Goal: Task Accomplishment & Management: Complete application form

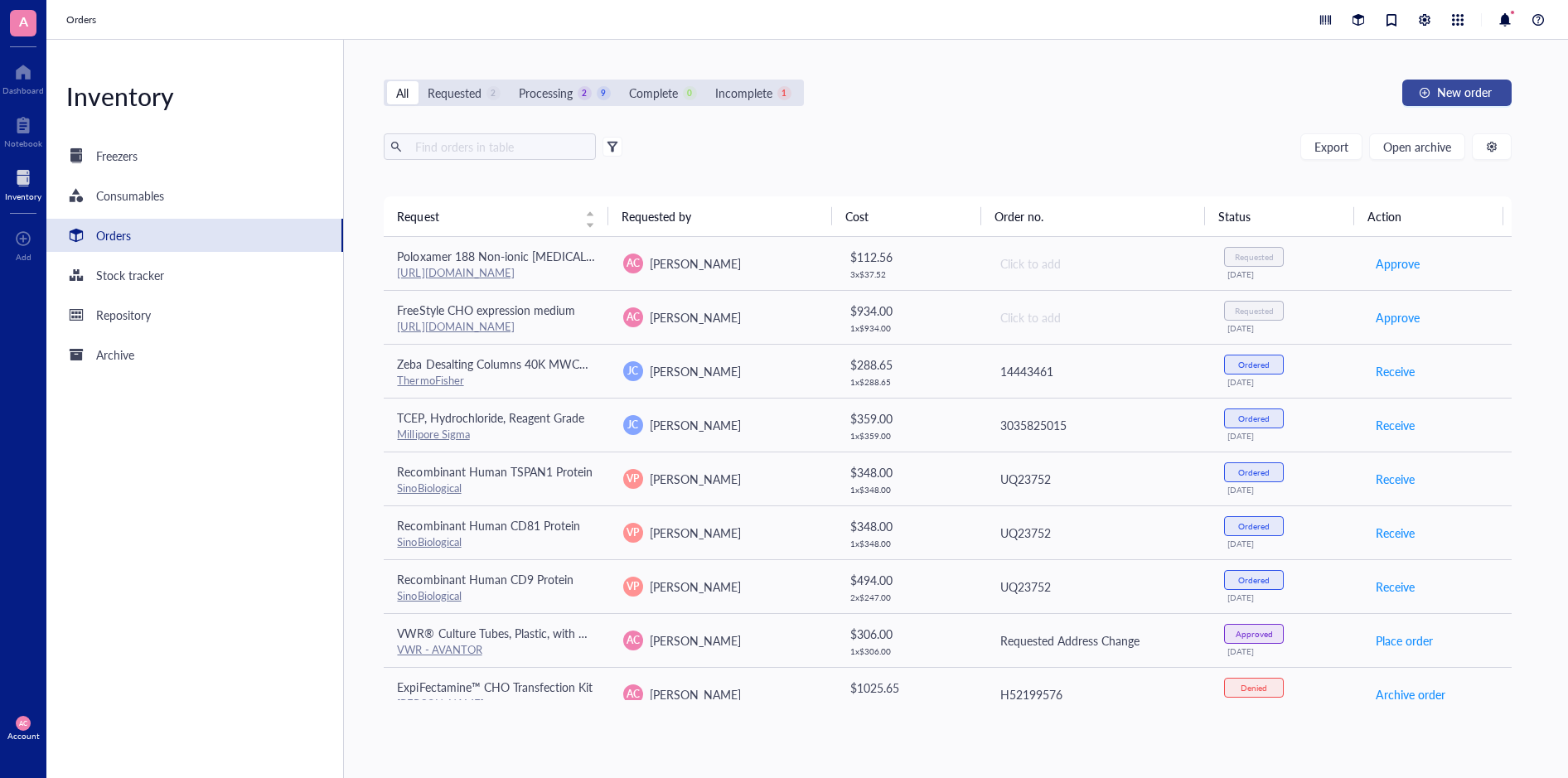
click at [1451, 94] on span "New order" at bounding box center [1464, 92] width 54 height 14
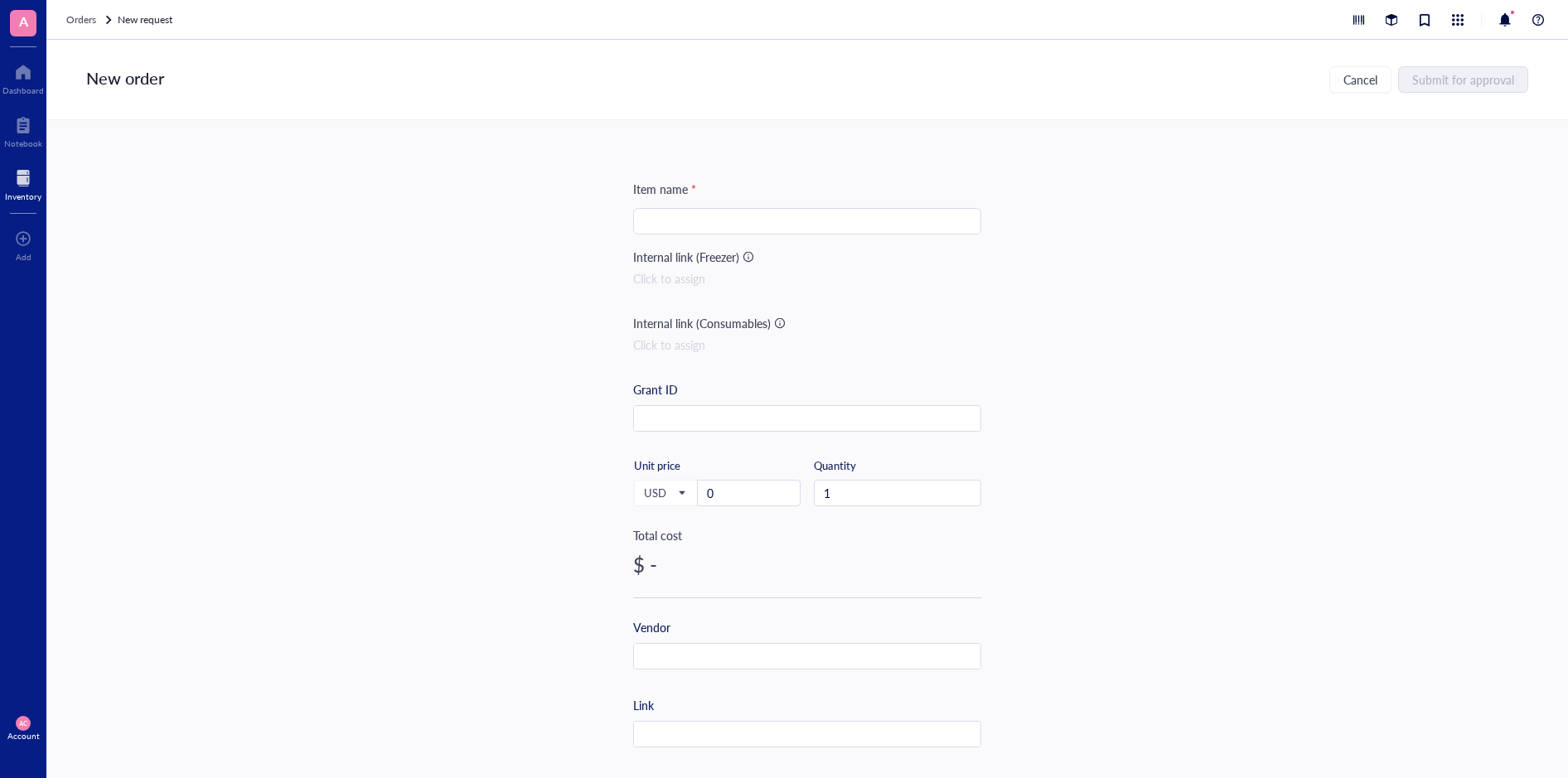
click at [794, 225] on input "search" at bounding box center [807, 220] width 328 height 24
paste input "Extra-Safe™ Knee Length Labcoats with 3 Pockets"
type input "Extra-Safe™ Knee Length Labcoats with 3 Pockets"
click at [138, 365] on div "Item name * Extra-Safe™ Knee Length Labcoats with 3 Pockets Internal link (Free…" at bounding box center [807, 448] width 1522 height 657
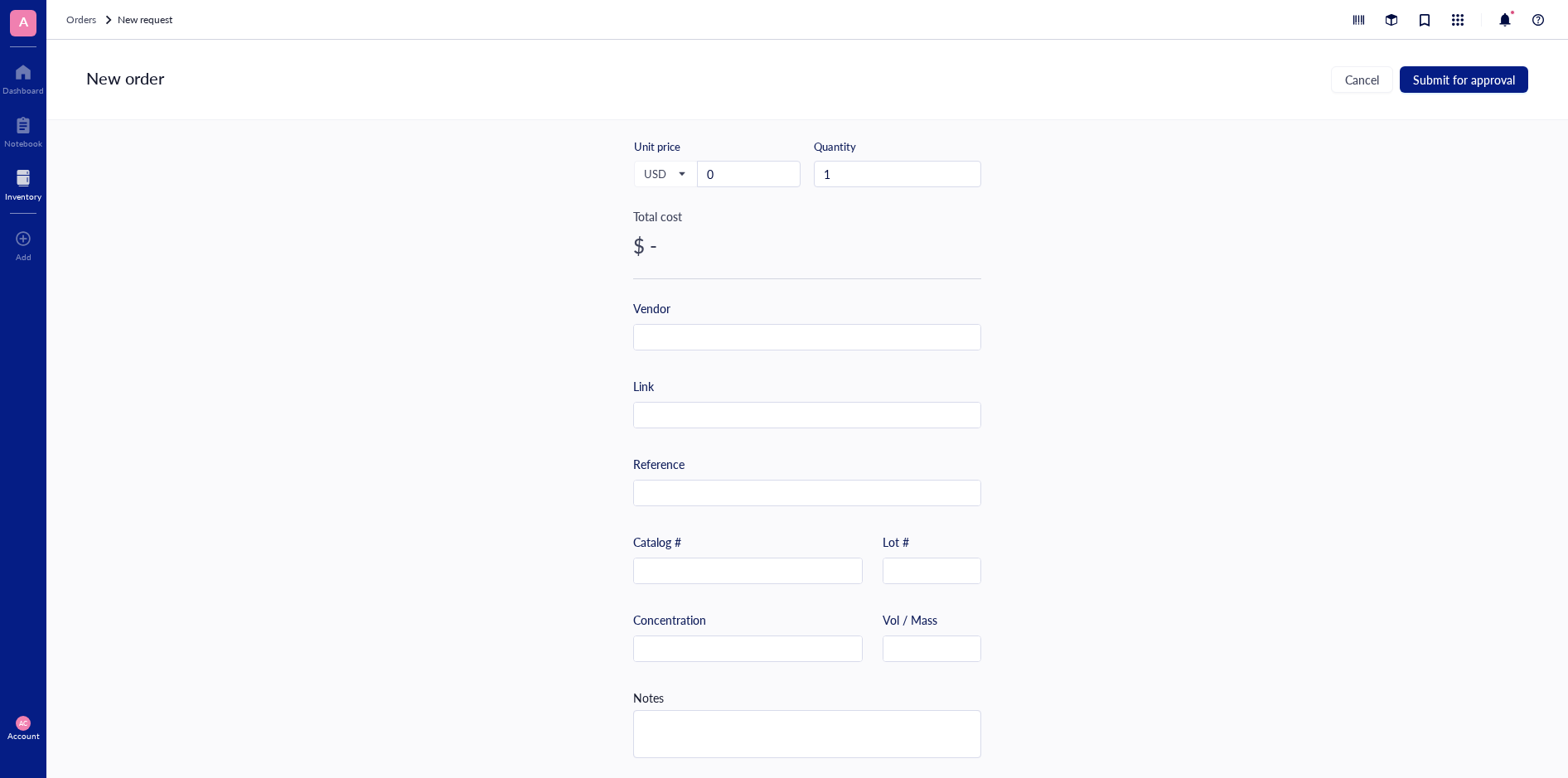
scroll to position [320, 0]
click at [697, 561] on input "text" at bounding box center [747, 571] width 228 height 26
paste input "10662-406"
type input "10662-406"
click at [121, 263] on div "Item name * Extra-Safe™ Knee Length Labcoats with 3 Pockets Internal link (Free…" at bounding box center [807, 448] width 1522 height 657
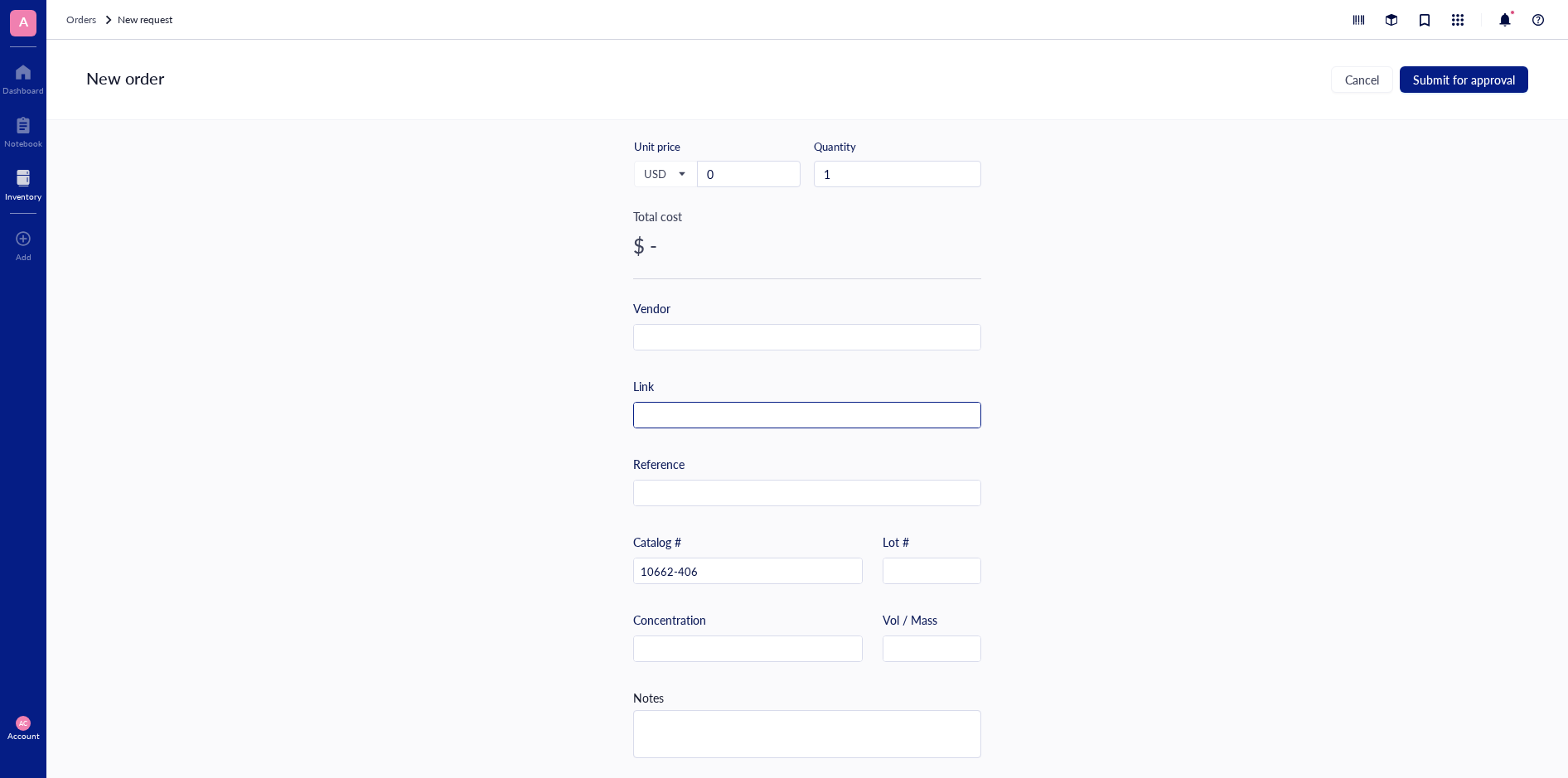
click at [788, 417] on input "text" at bounding box center [807, 415] width 346 height 26
paste input "[URL][DOMAIN_NAME]"
type input "[URL][DOMAIN_NAME]"
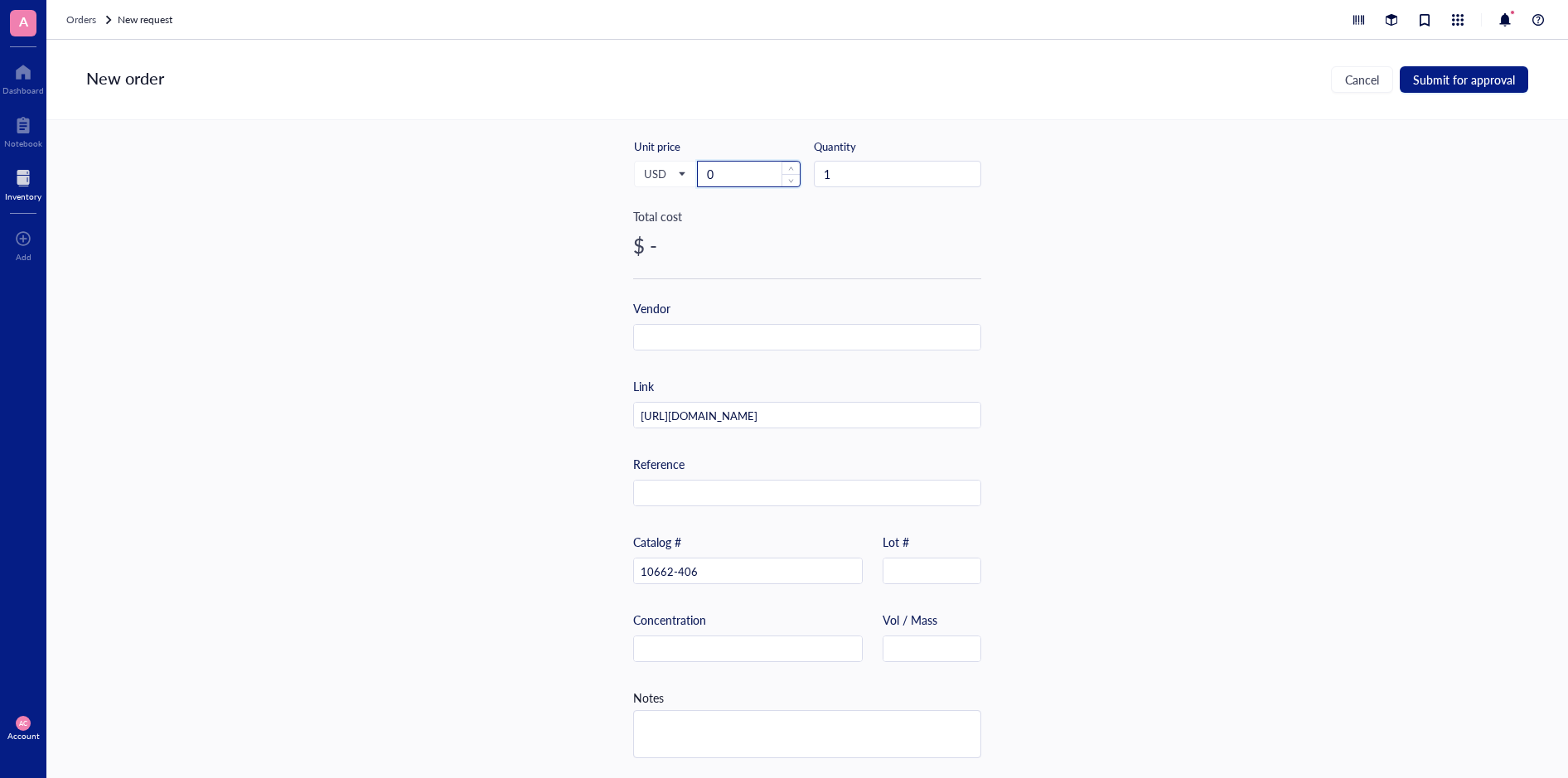
click at [768, 179] on input "0" at bounding box center [748, 173] width 102 height 24
paste input "131.33"
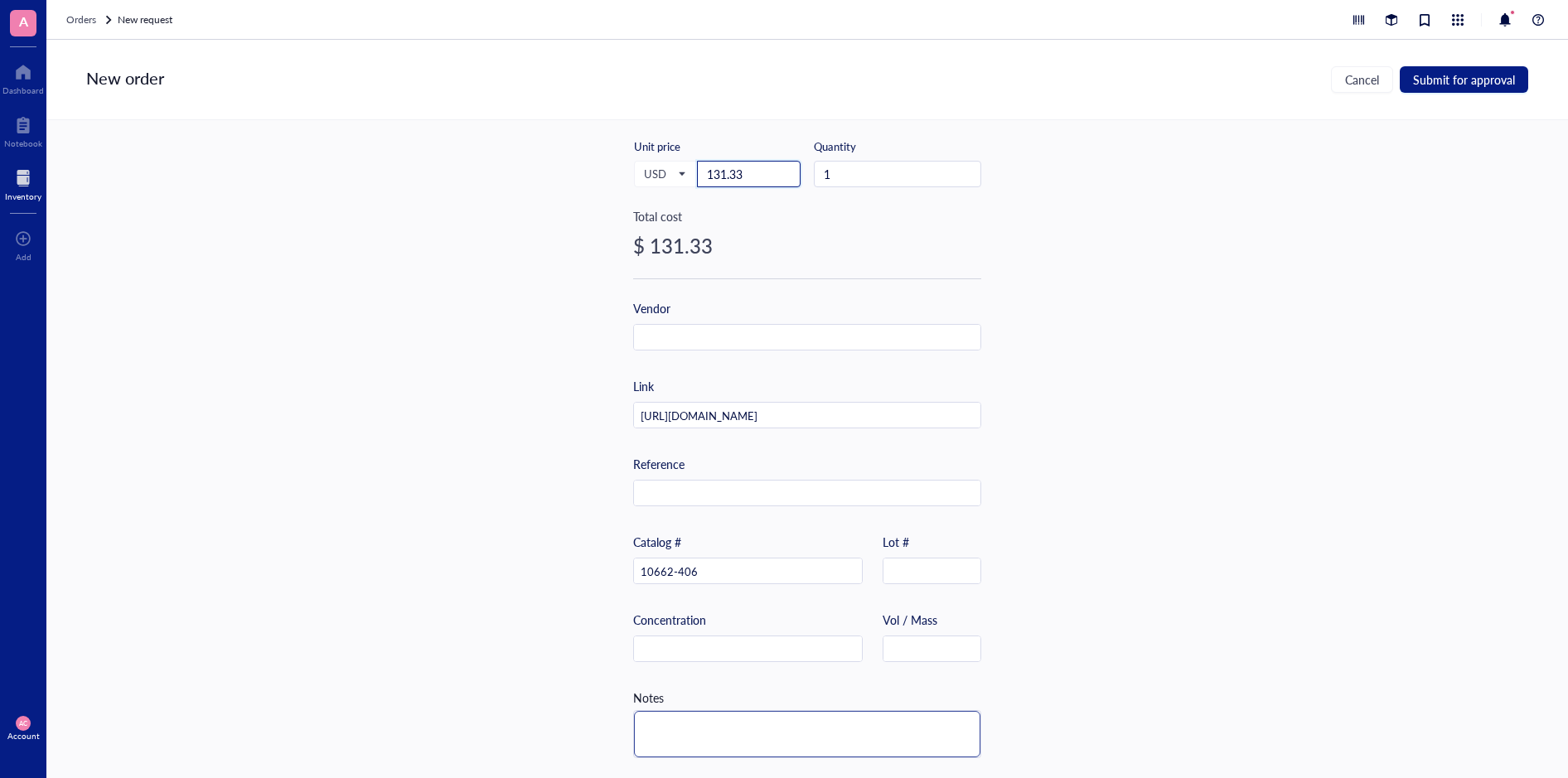
type input "131.33"
click at [678, 725] on textarea at bounding box center [807, 734] width 346 height 46
type textarea "1"
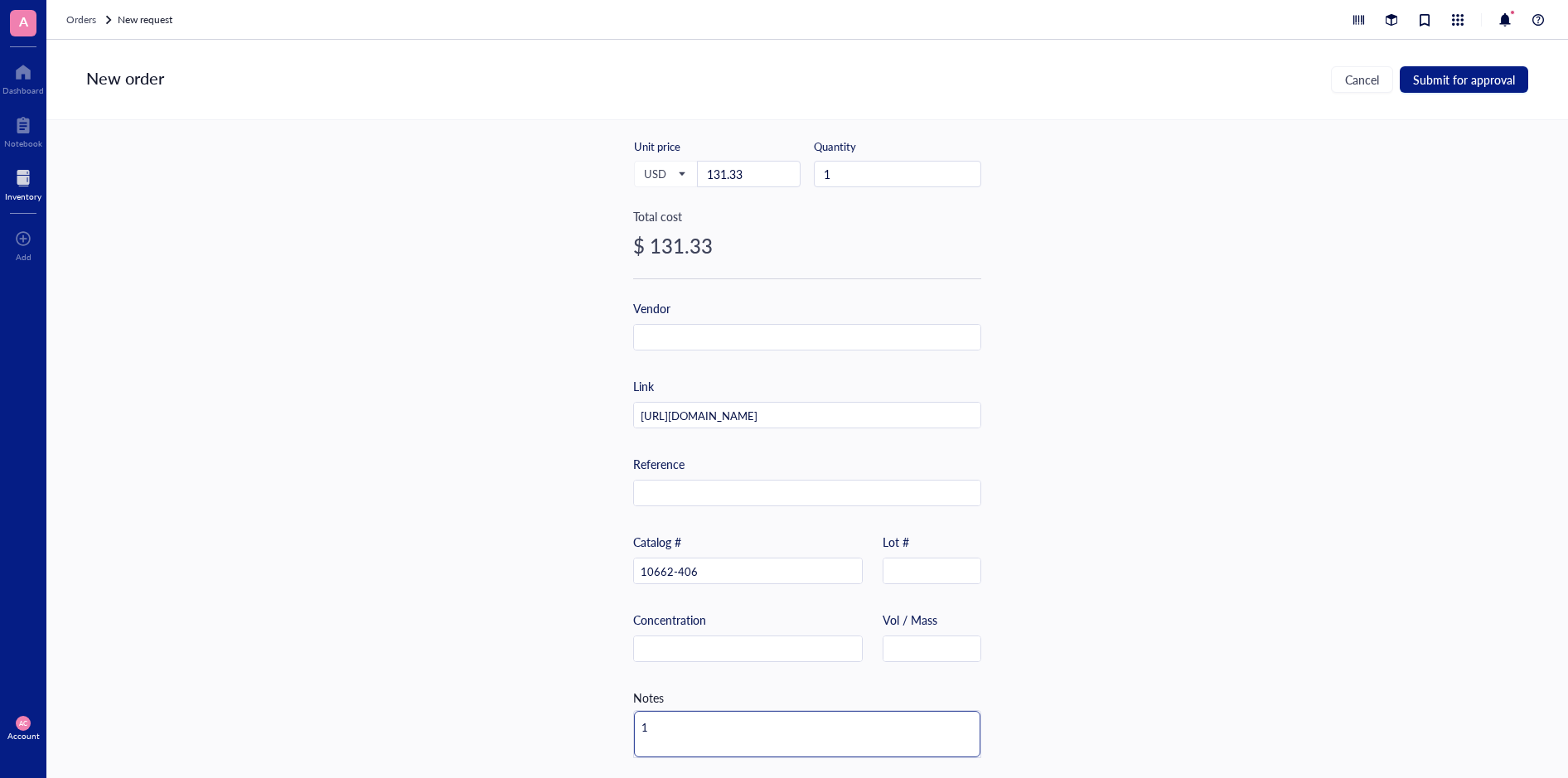
type textarea "1"
type textarea "1 P"
type textarea "1 Pa"
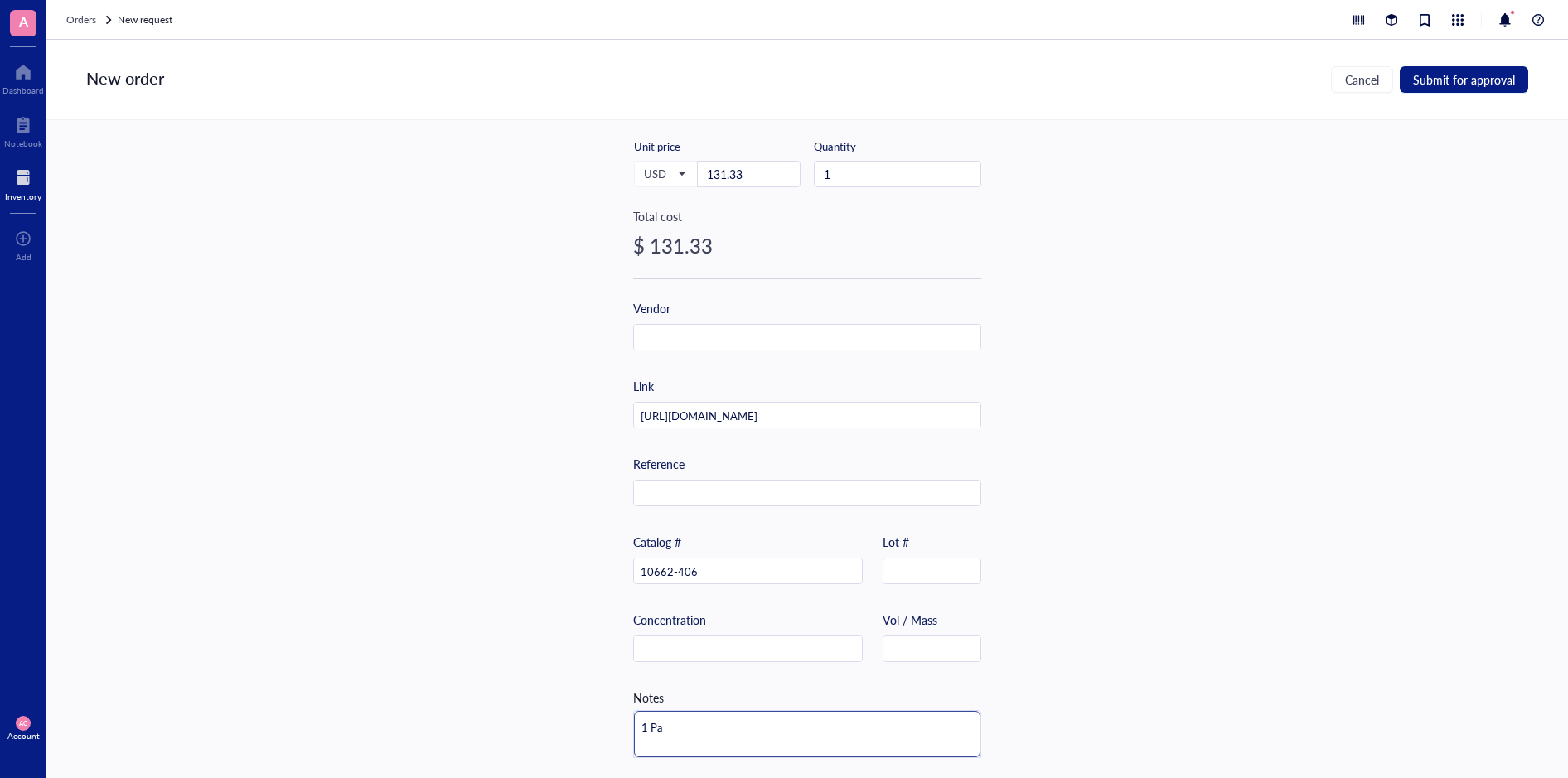
type textarea "1 Pac"
type textarea "1 Pack"
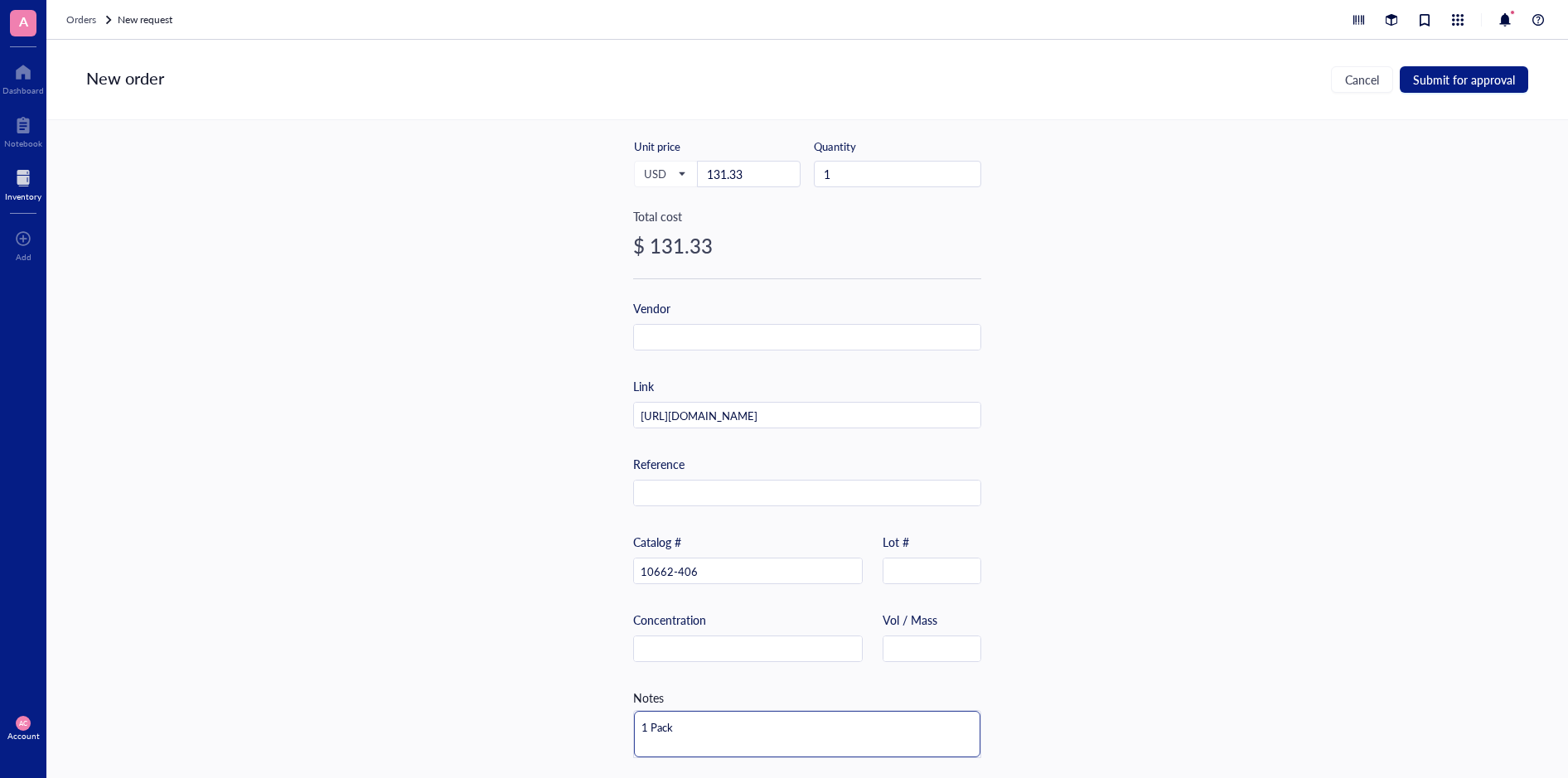
type textarea "1 Pack o"
type textarea "1 Pack of"
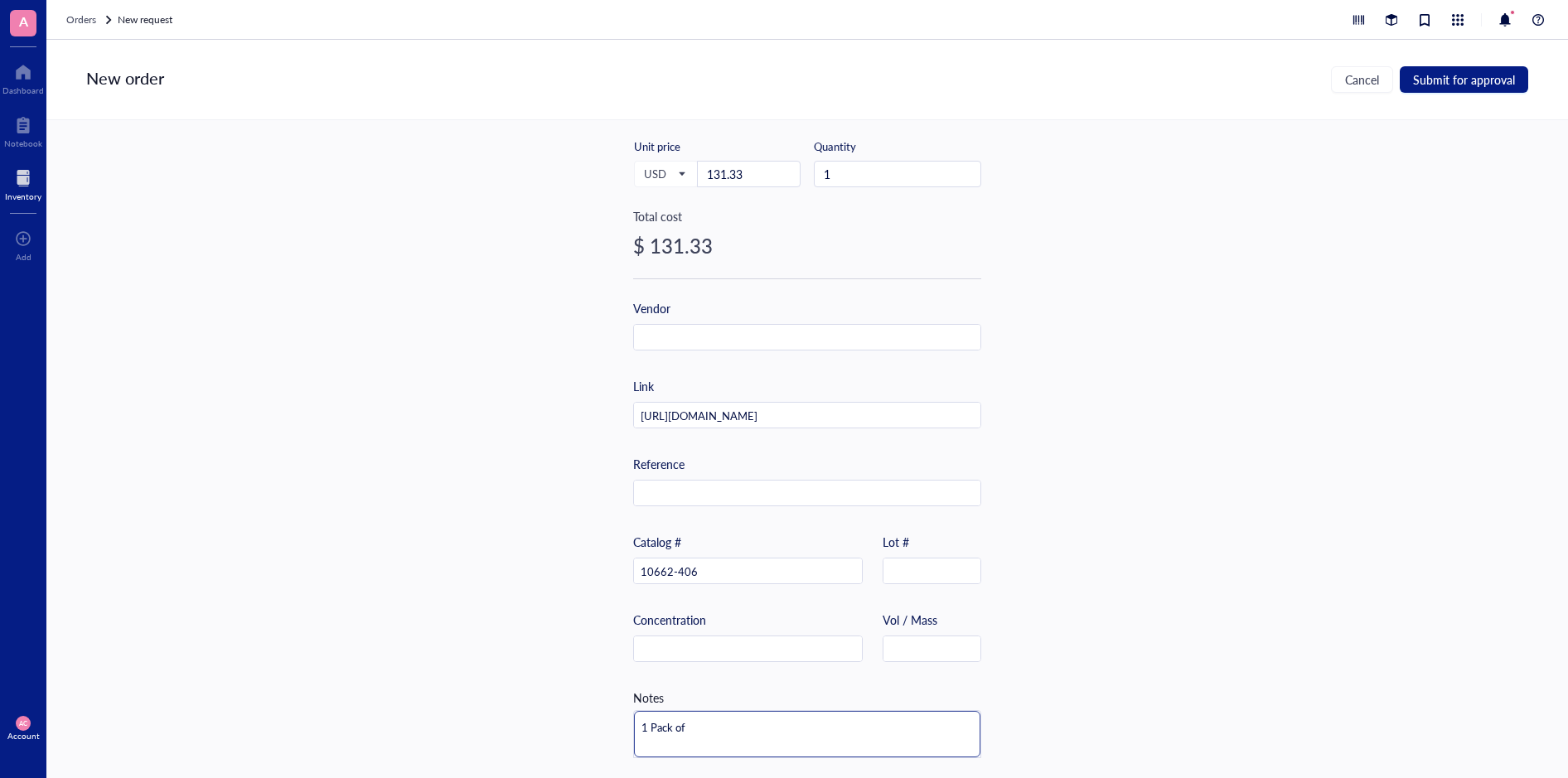
type textarea "1 Pack of"
type textarea "1 Pack of 1"
type textarea "1 Pack of 10"
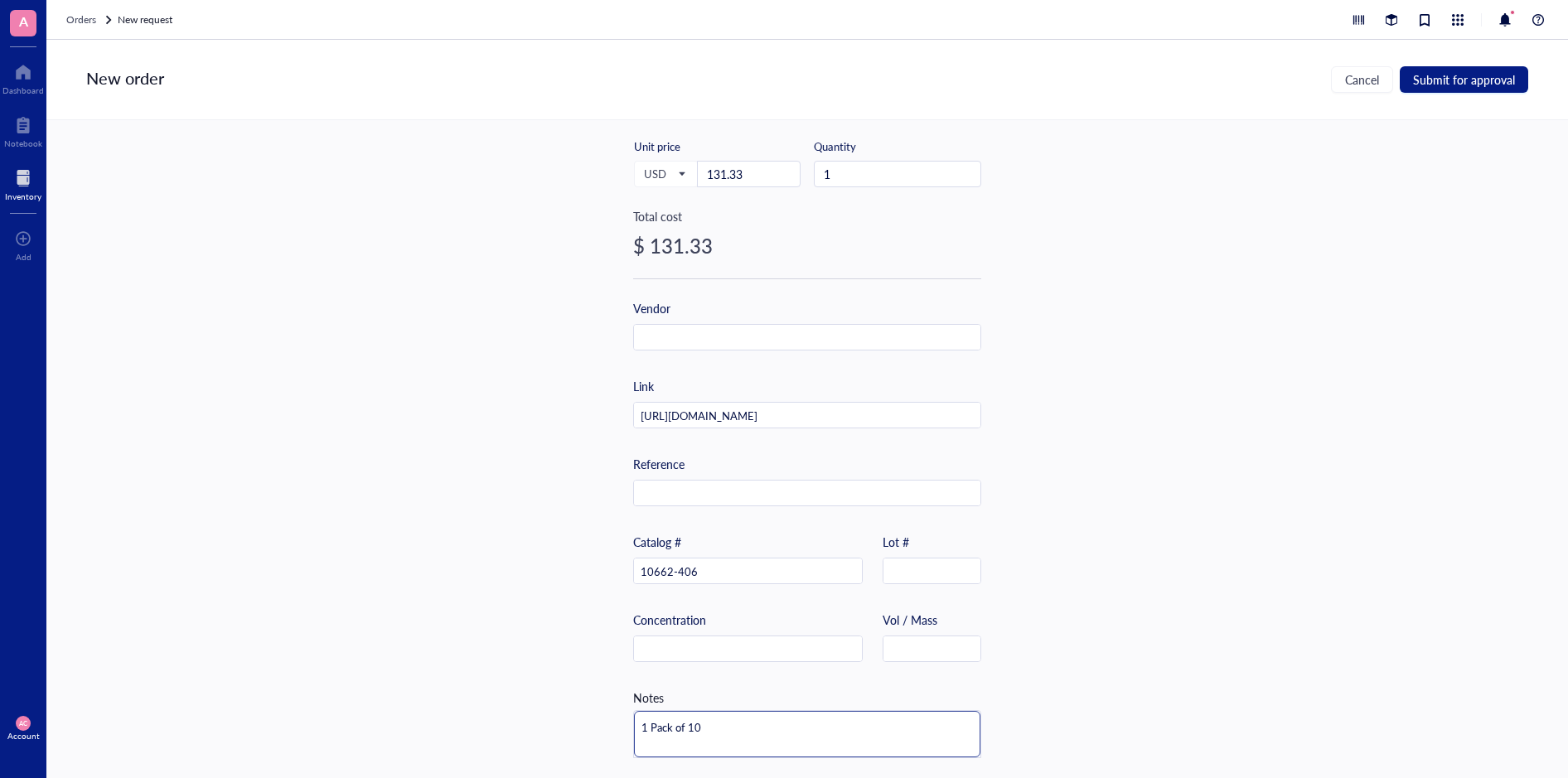
click at [651, 711] on textarea "1 Pack of 10" at bounding box center [807, 734] width 346 height 46
type textarea "1 ack of 10"
type textarea "1 pack of 10"
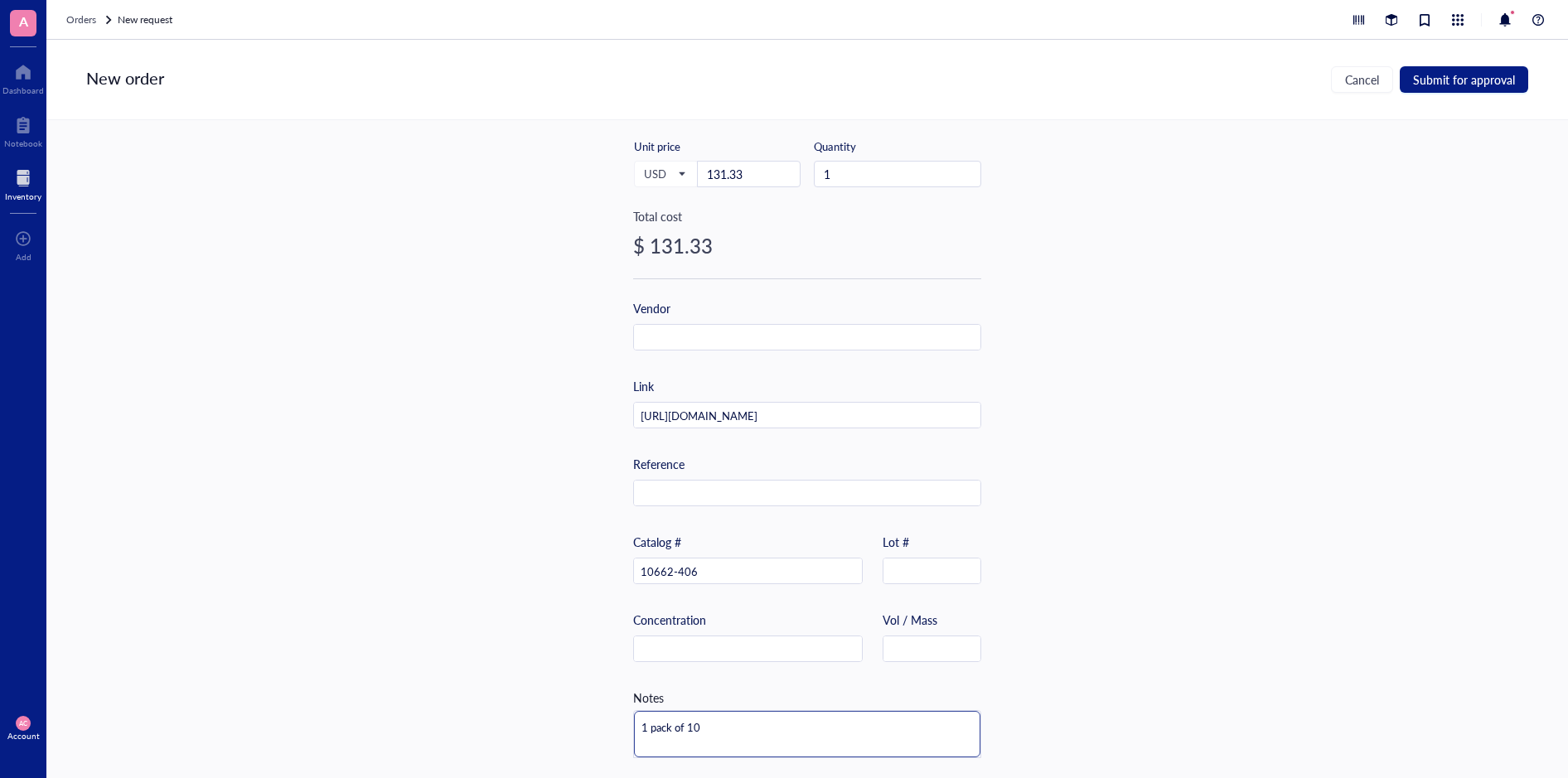
click at [718, 725] on textarea "1 pack of 10" at bounding box center [807, 734] width 346 height 46
type textarea "1 pack of 10"
type textarea "1 pack of 10 X"
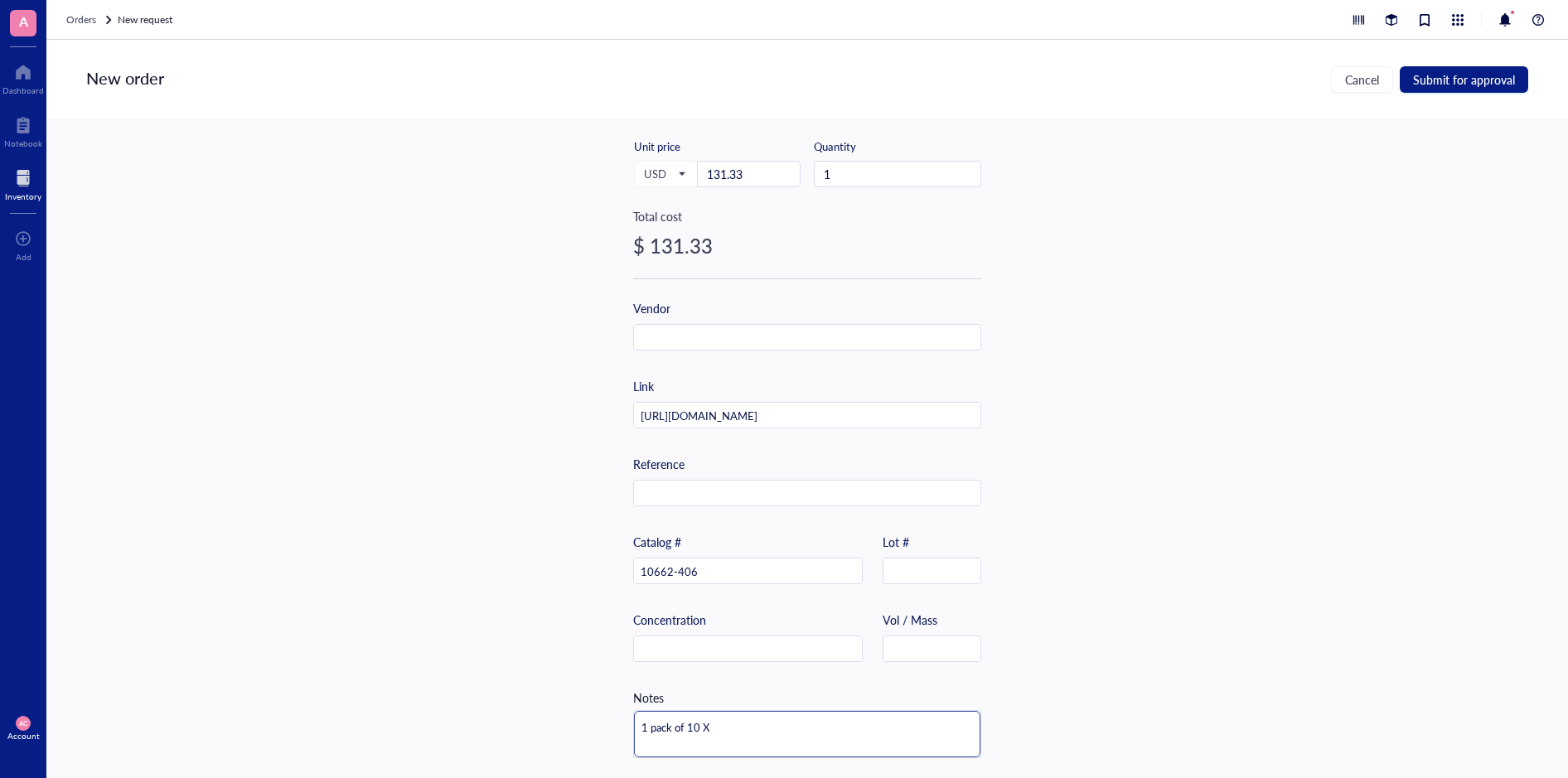
type textarea "1 pack of 10 XL"
type textarea "1 pack of 10 XL l"
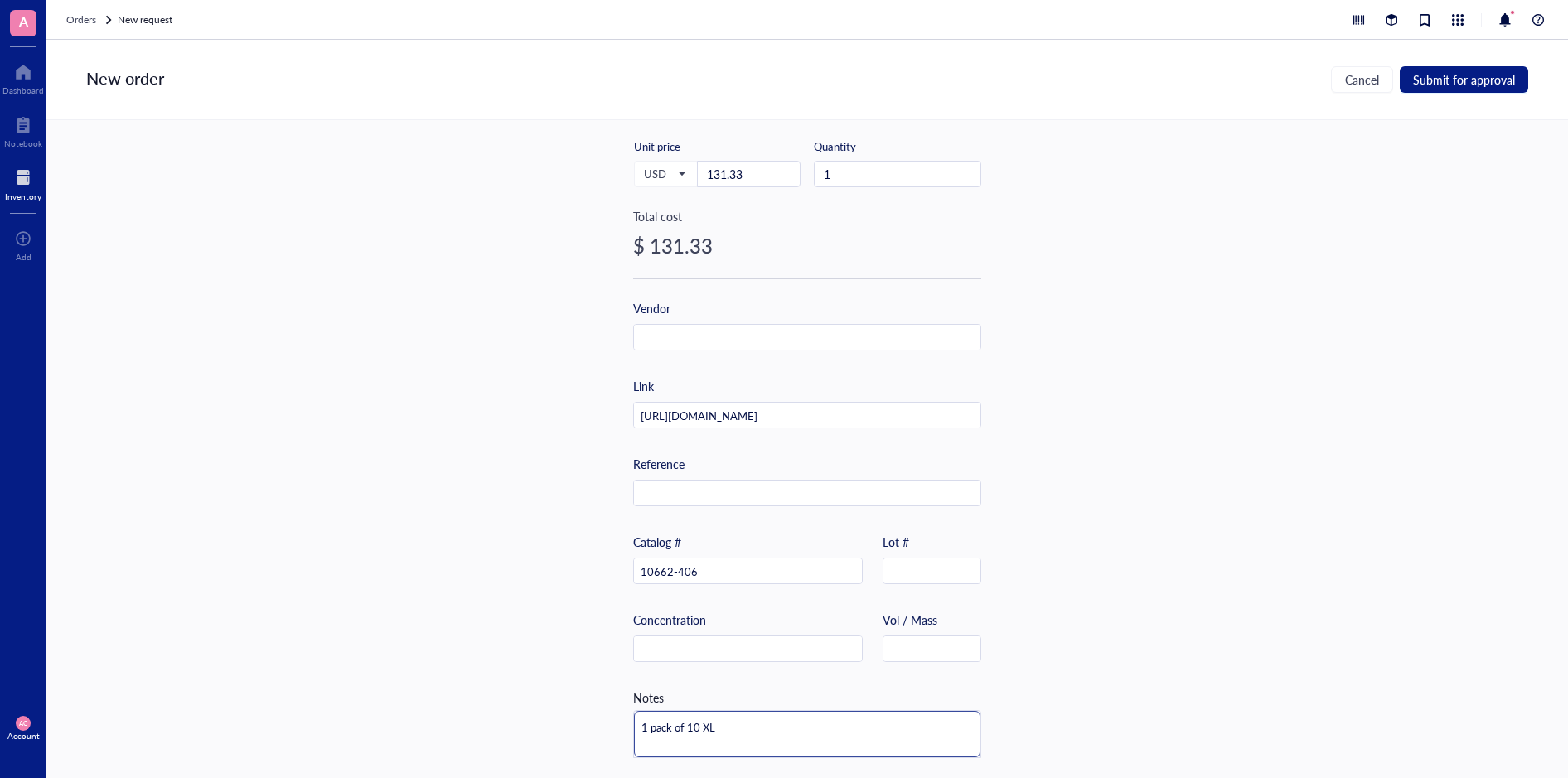
type textarea "1 pack of 10 XL l"
type textarea "1 pack of 10 XL la"
type textarea "1 pack of 10 XL lab"
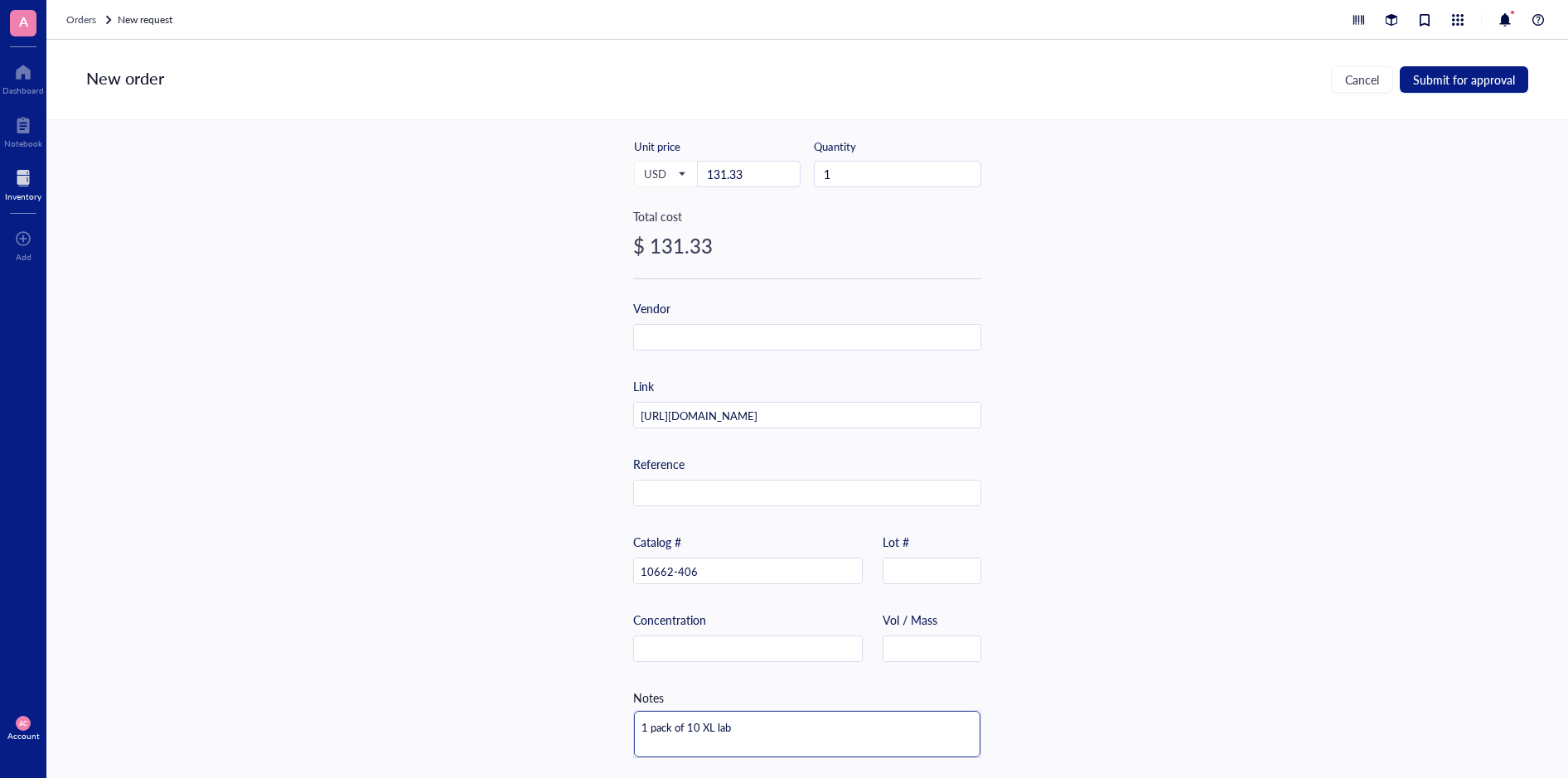
type textarea "1 pack of 10 XL lab"
type textarea "1 pack of 10 XL lab c"
type textarea "1 pack of 10 XL lab co"
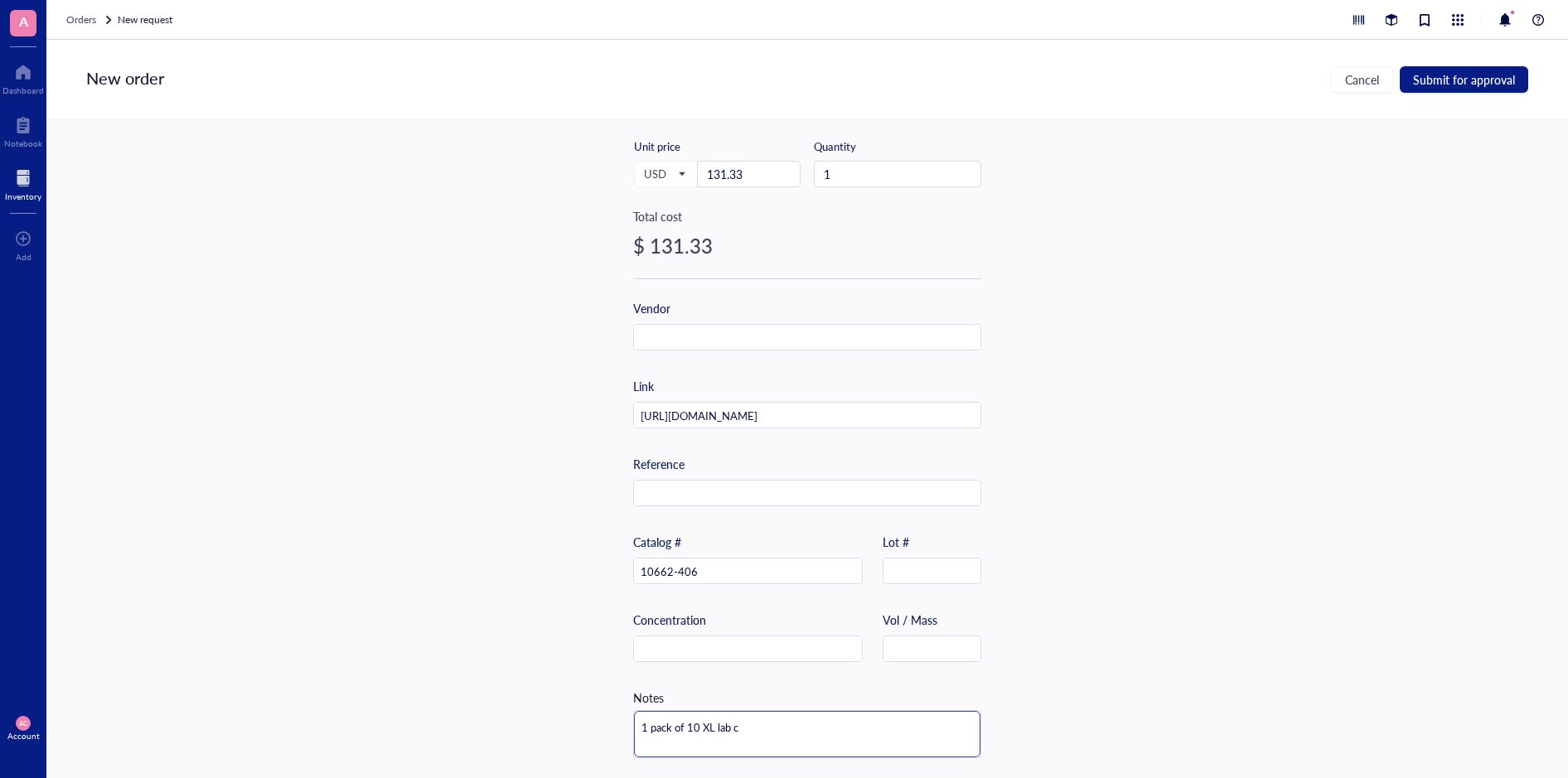
type textarea "1 pack of 10 XL lab co"
type textarea "1 pack of 10 XL lab coa"
type textarea "1 pack of 10 XL lab coat"
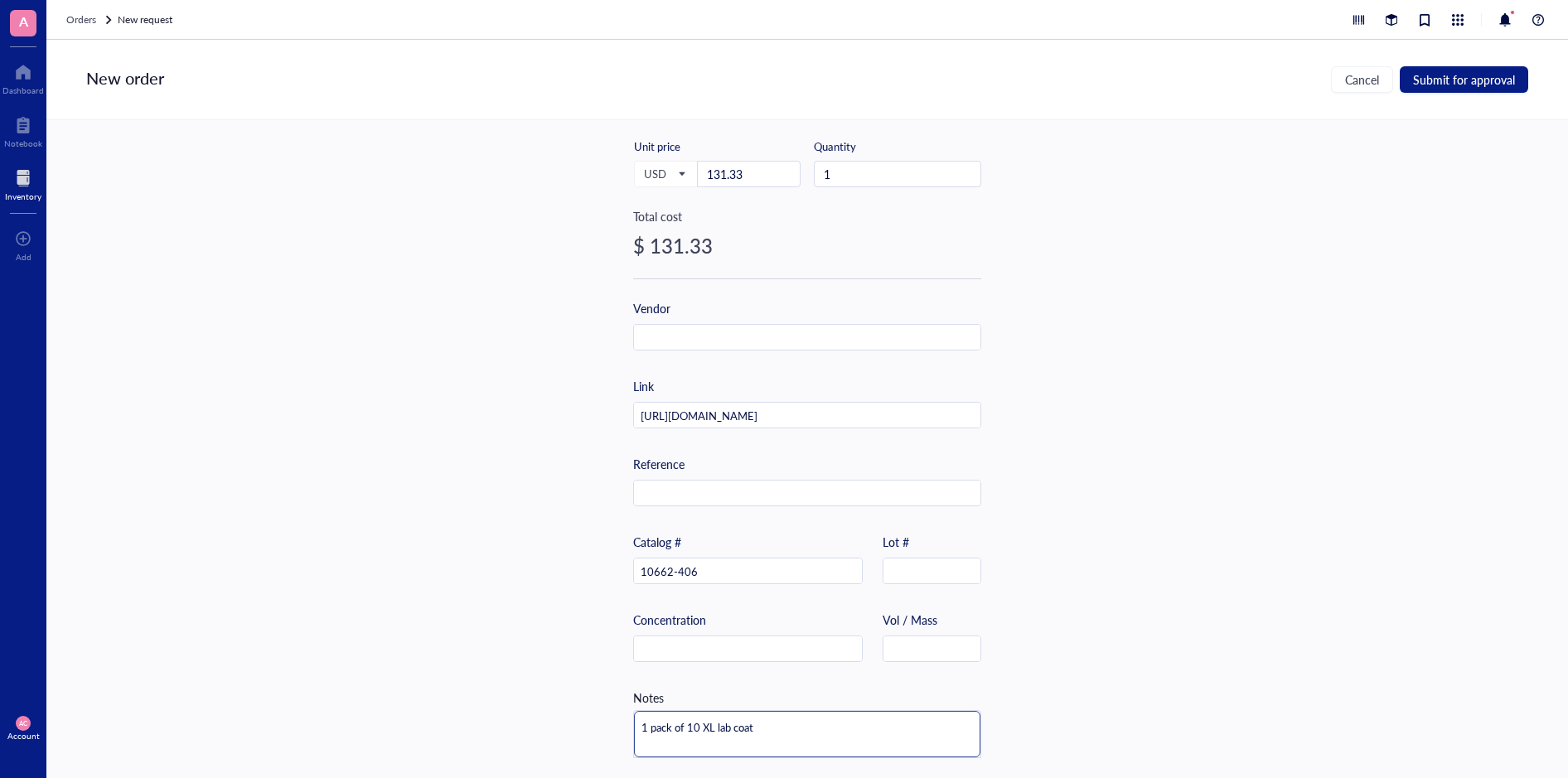
type textarea "1 pack of 10 XL lab coats"
type textarea "1 pack of 10 XL lab coats."
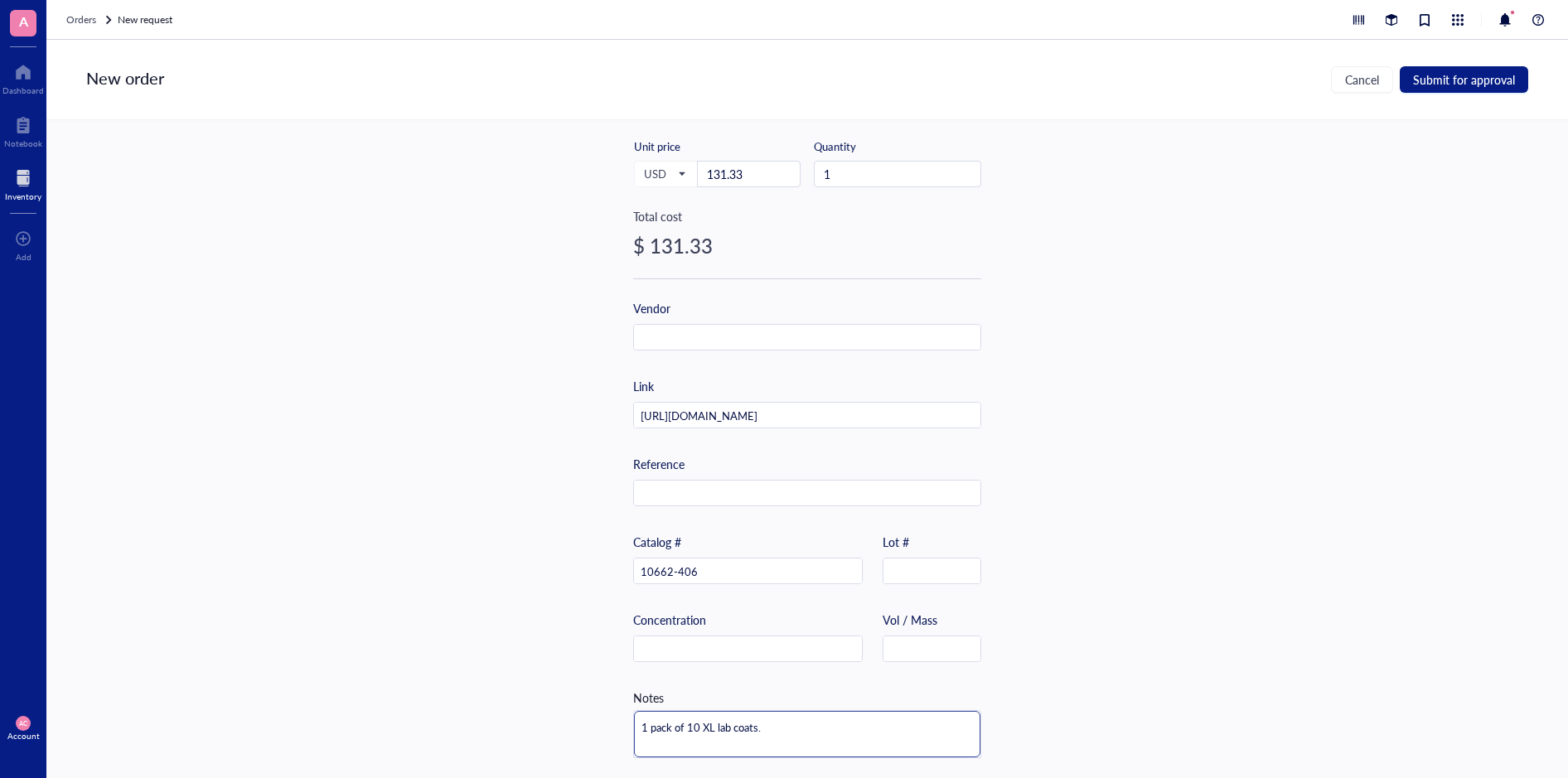
type textarea "1 pack of 10 XL lab coats."
type textarea "1 pack of 10 XL lab coats. T"
type textarea "1 pack of 10 XL lab coats. Th"
type textarea "1 pack of 10 XL lab coats. The"
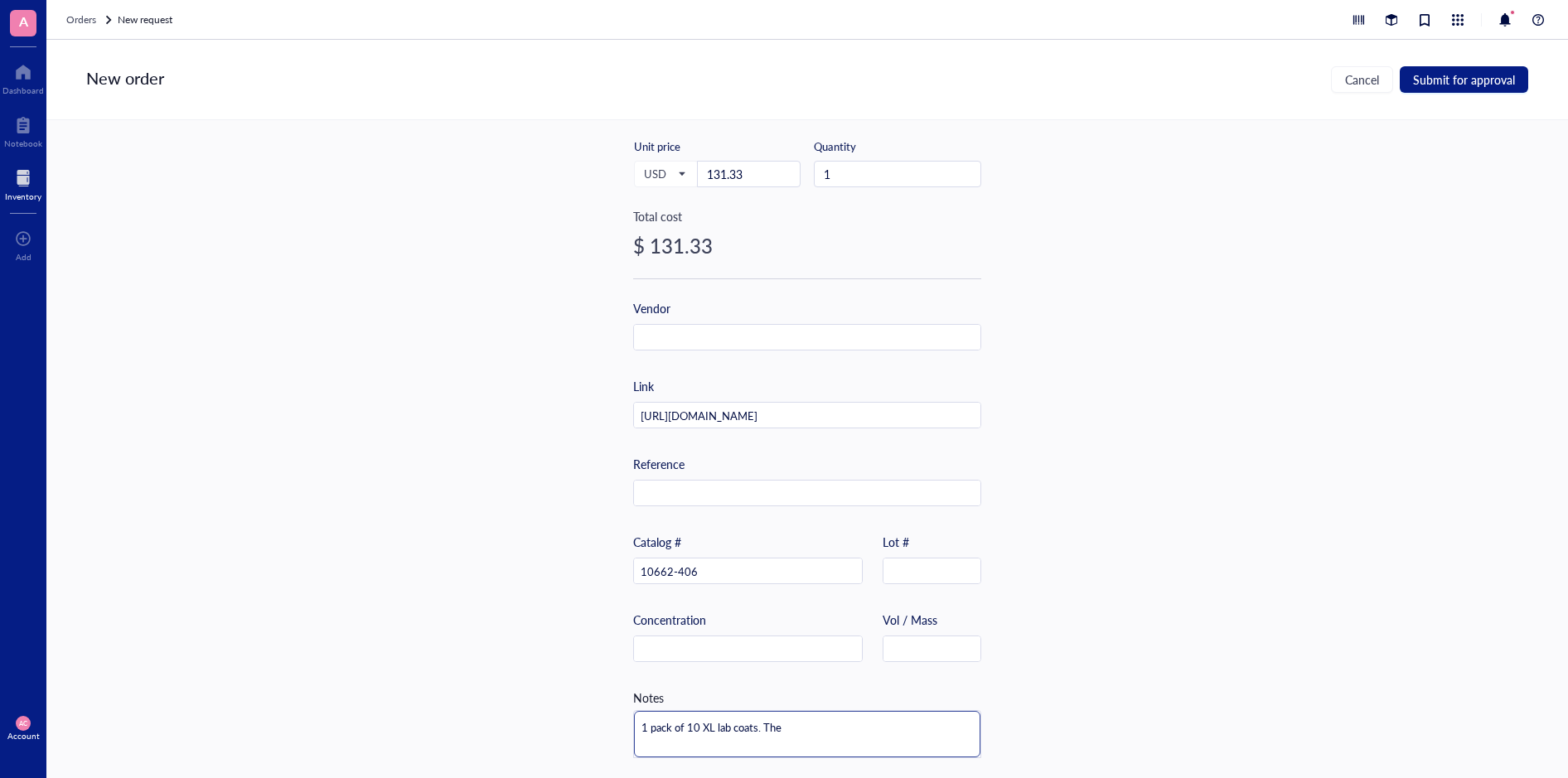
type textarea "1 pack of 10 XL lab coats. Thes"
type textarea "1 pack of 10 XL lab coats. These"
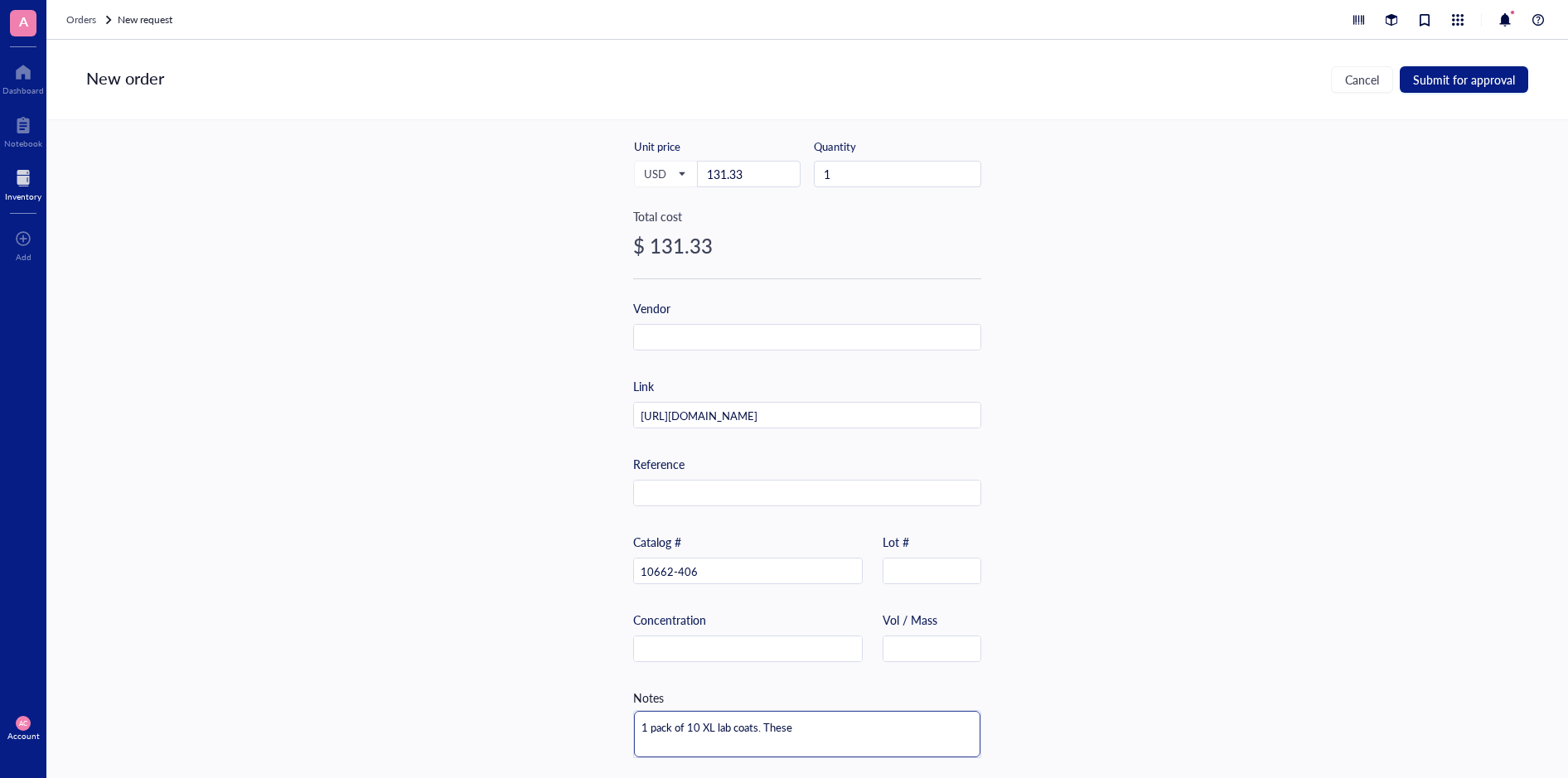
type textarea "1 pack of 10 XL lab coats. These"
type textarea "1 pack of 10 XL lab coats. These h"
type textarea "1 pack of 10 XL lab coats. These ha"
type textarea "1 pack of 10 XL lab coats. These hav"
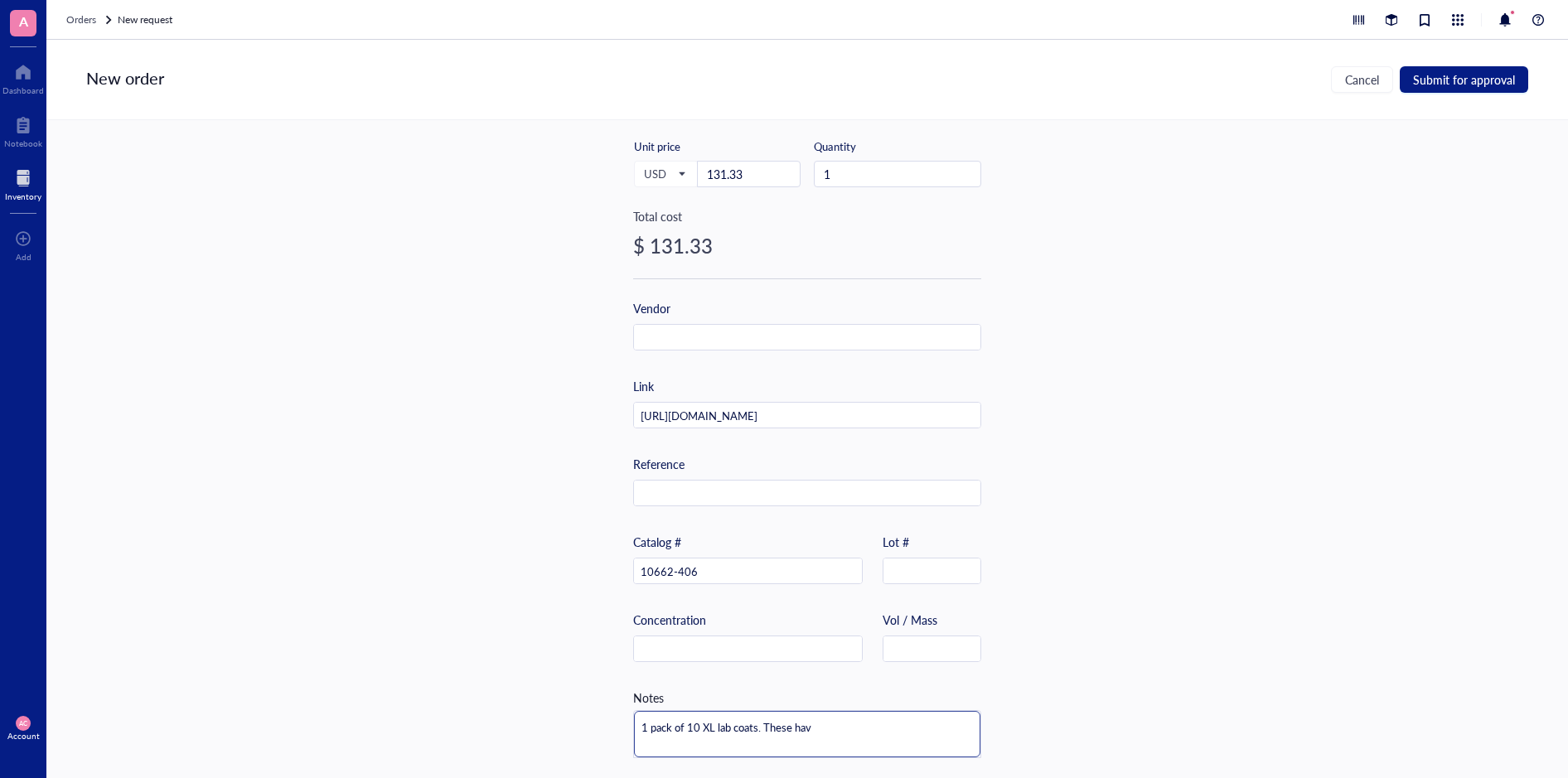
type textarea "1 pack of 10 XL lab coats. These have"
type textarea "1 pack of 10 XL lab coats. These have s"
type textarea "1 pack of 10 XL lab coats. These have sl"
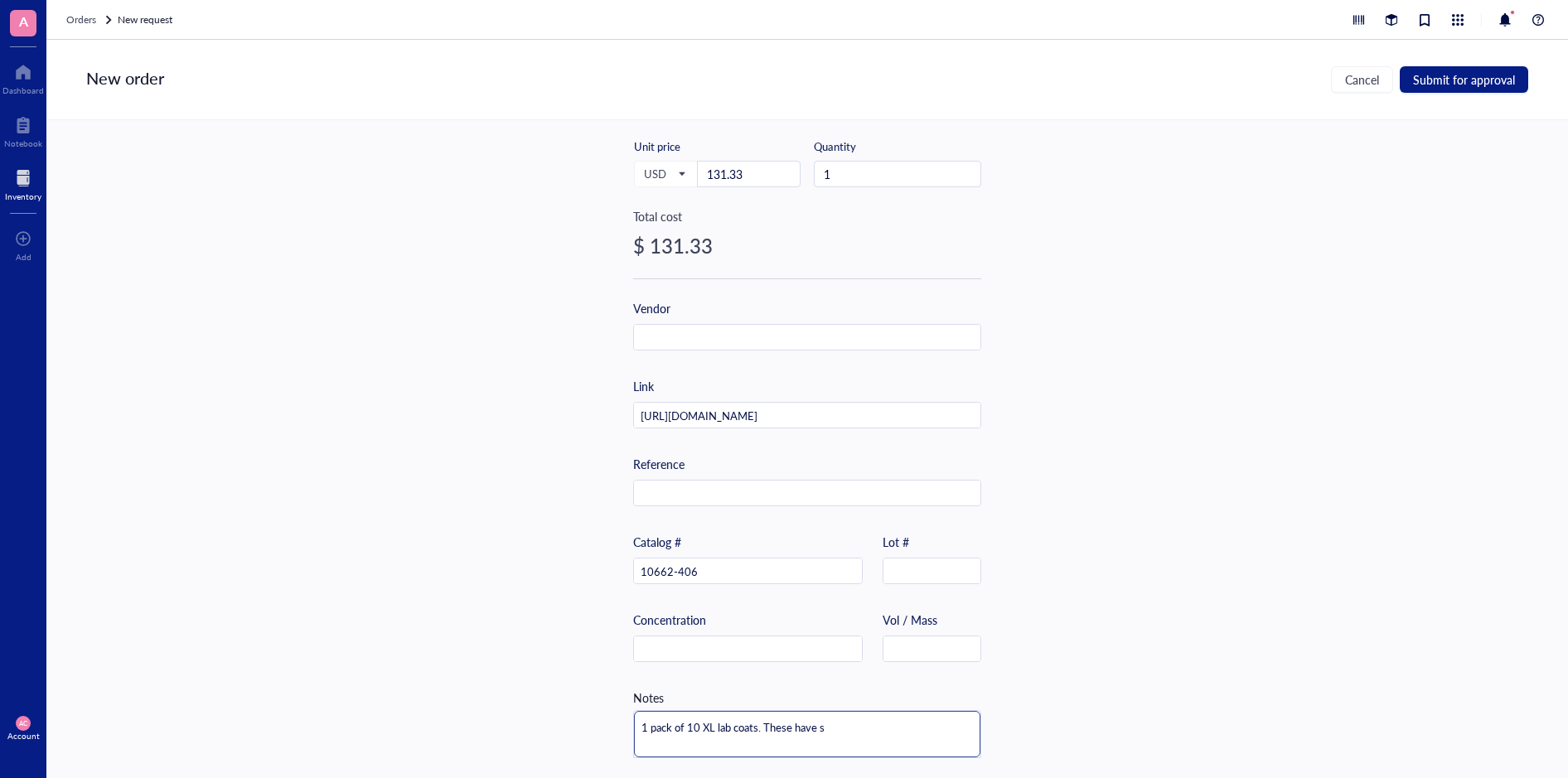
type textarea "1 pack of 10 XL lab coats. These have sl"
type textarea "1 pack of 10 XL lab coats. These have sle"
type textarea "1 pack of 10 XL lab coats. These have slee"
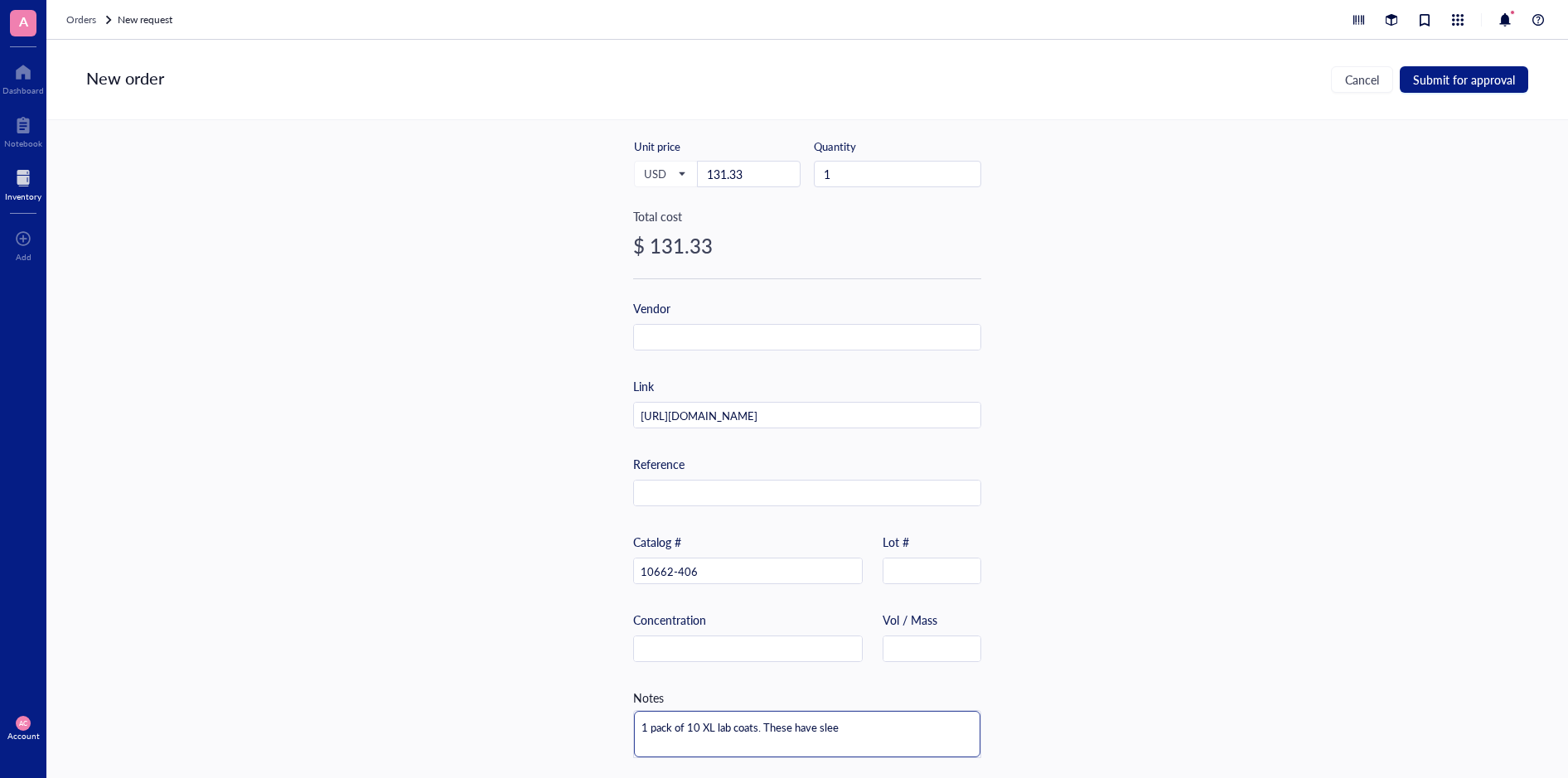
type textarea "1 pack of 10 XL lab coats. These have sleev"
type textarea "1 pack of 10 XL lab coats. These have sleeve"
type textarea "1 pack of 10 XL lab coats. These have sleeves"
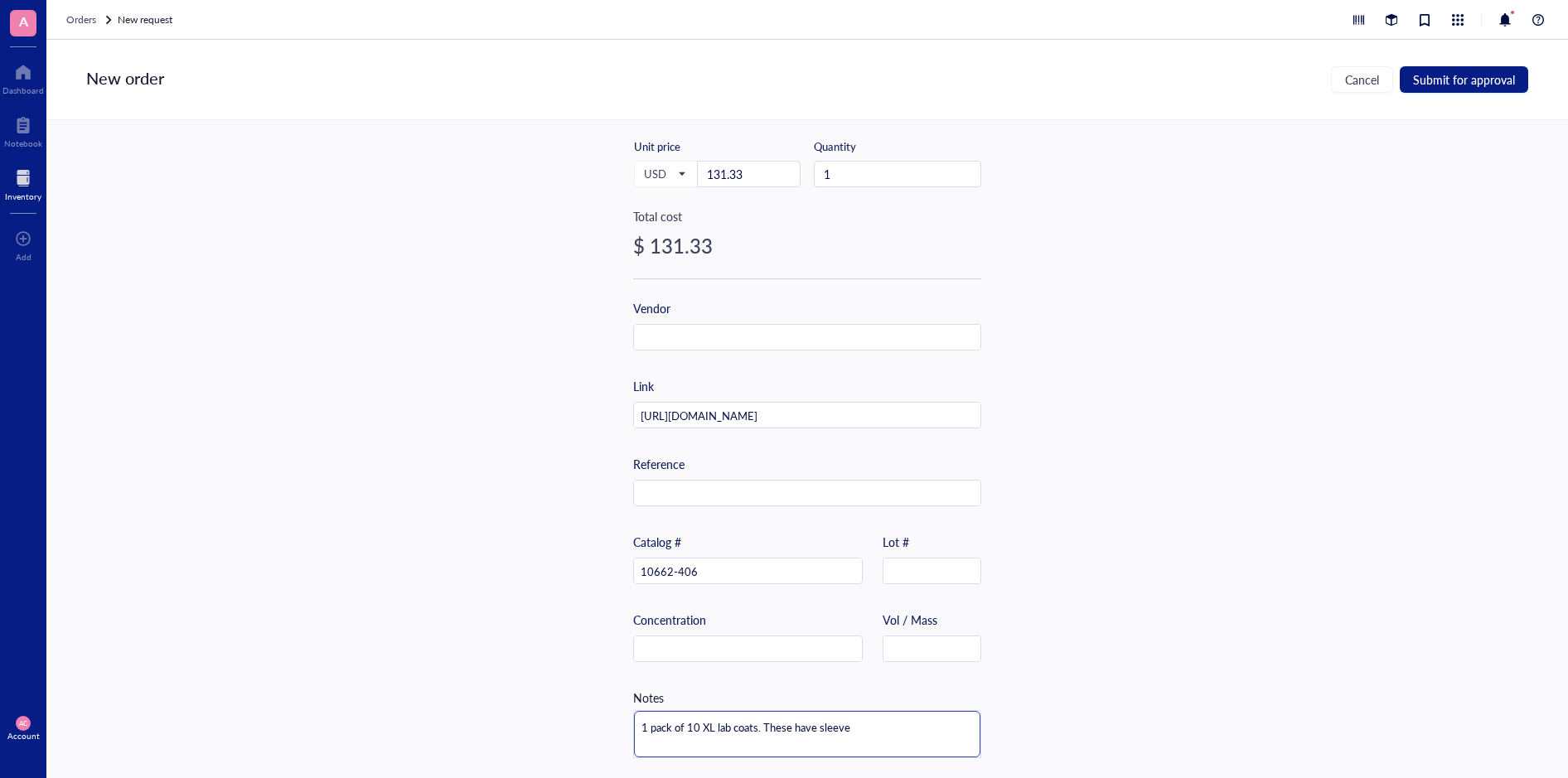
type textarea "1 pack of 10 XL lab coats. These have sleeves"
type textarea "1 pack of 10 XL lab coats. These have sleeves t"
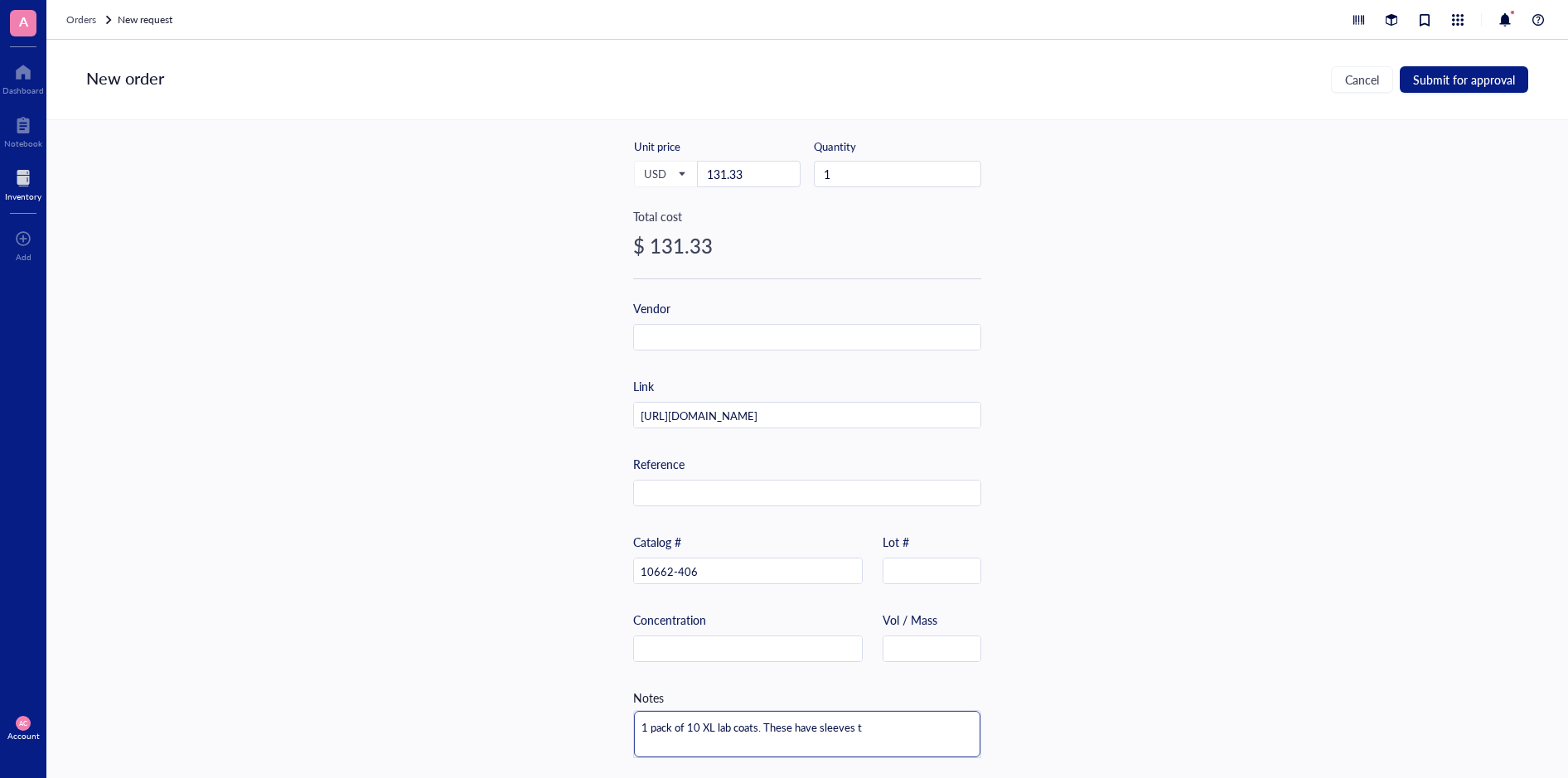
type textarea "1 pack of 10 XL lab coats. These have sleeves th"
type textarea "1 pack of 10 XL lab coats. These have sleeves tha"
type textarea "1 pack of 10 XL lab coats. These have sleeves that"
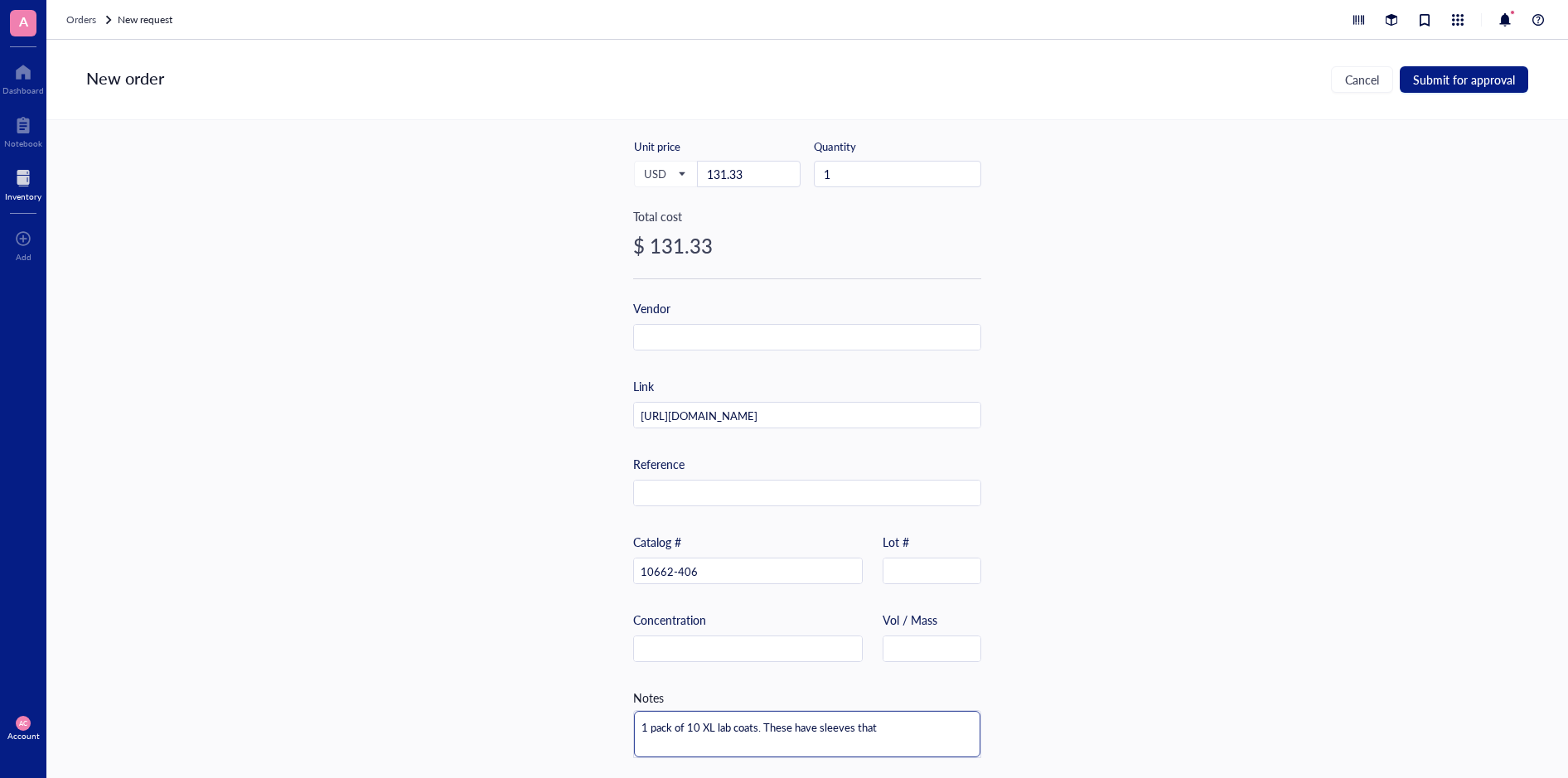
type textarea "1 pack of 10 XL lab coats. These have sleeves that"
type textarea "1 pack of 10 XL lab coats. These have sleeves that w"
type textarea "1 pack of 10 XL lab coats. These have sleeves that wi"
type textarea "1 pack of 10 XL lab coats. These have sleeves that wil"
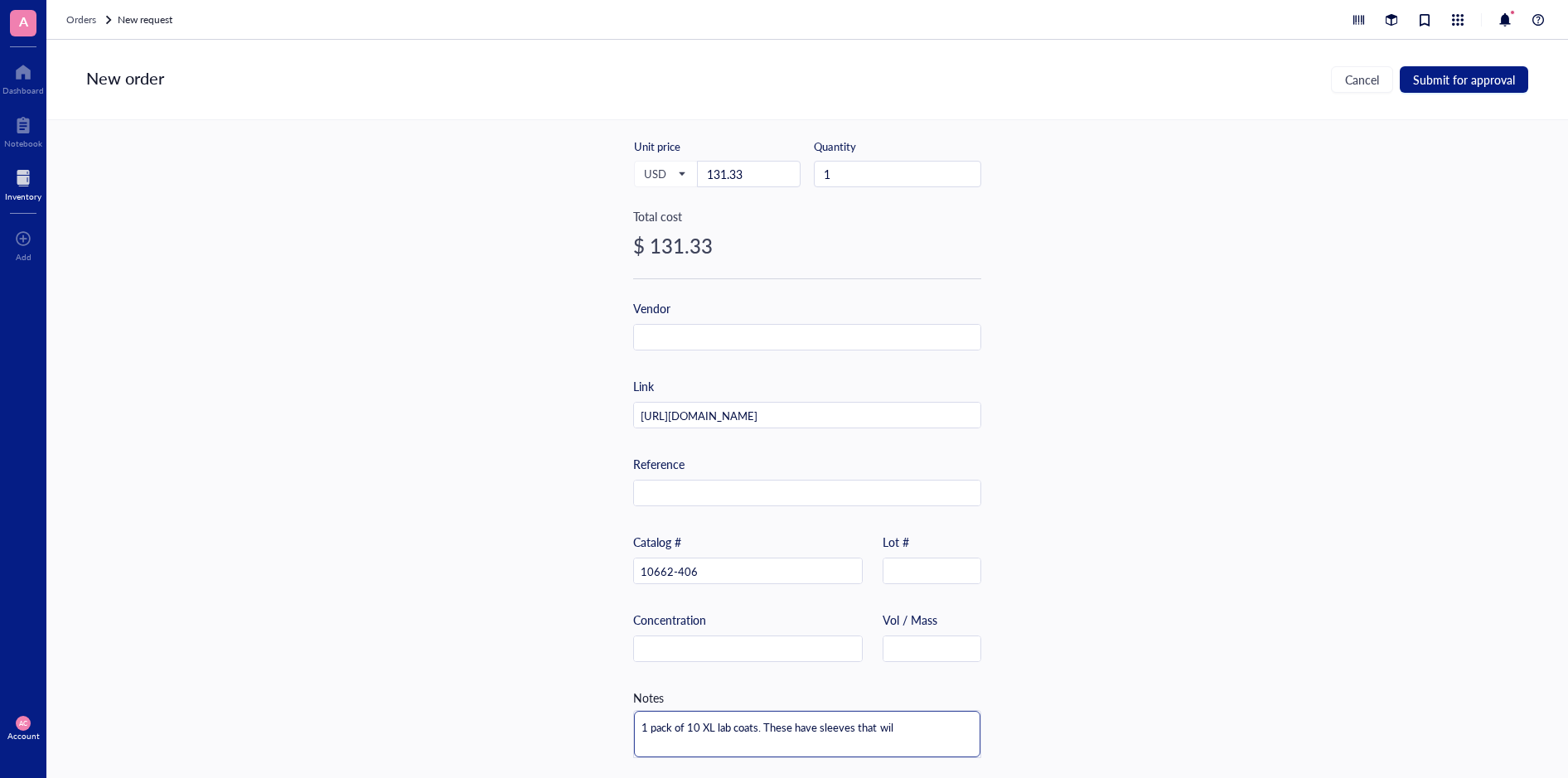
type textarea "1 pack of 10 XL lab coats. These have sleeves that will"
type textarea "1 pack of 10 XL lab coats. These have sleeves that will f"
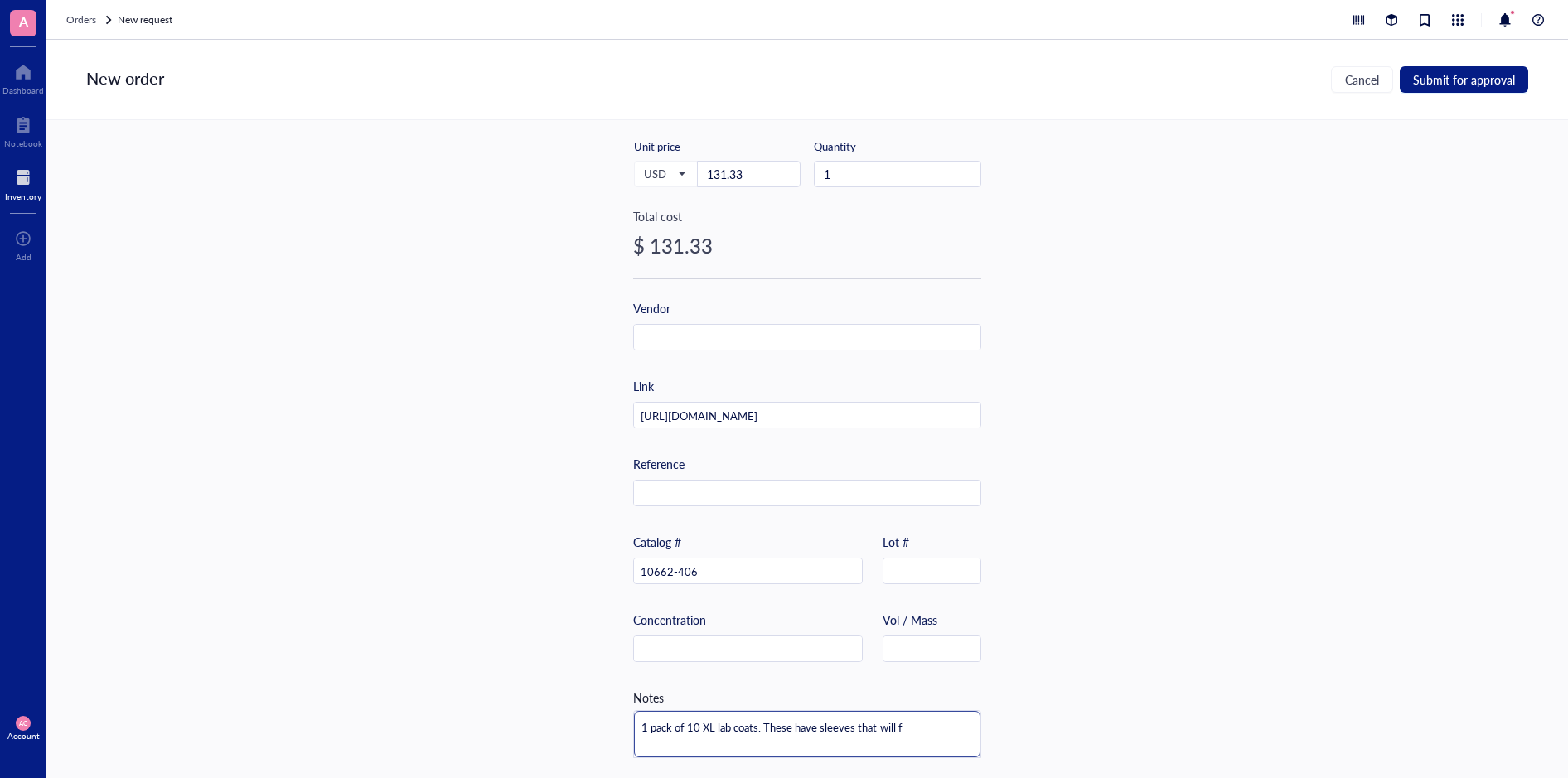
type textarea "1 pack of 10 XL lab coats. These have sleeves that will fi"
type textarea "1 pack of 10 XL lab coats. These have sleeves that will fit"
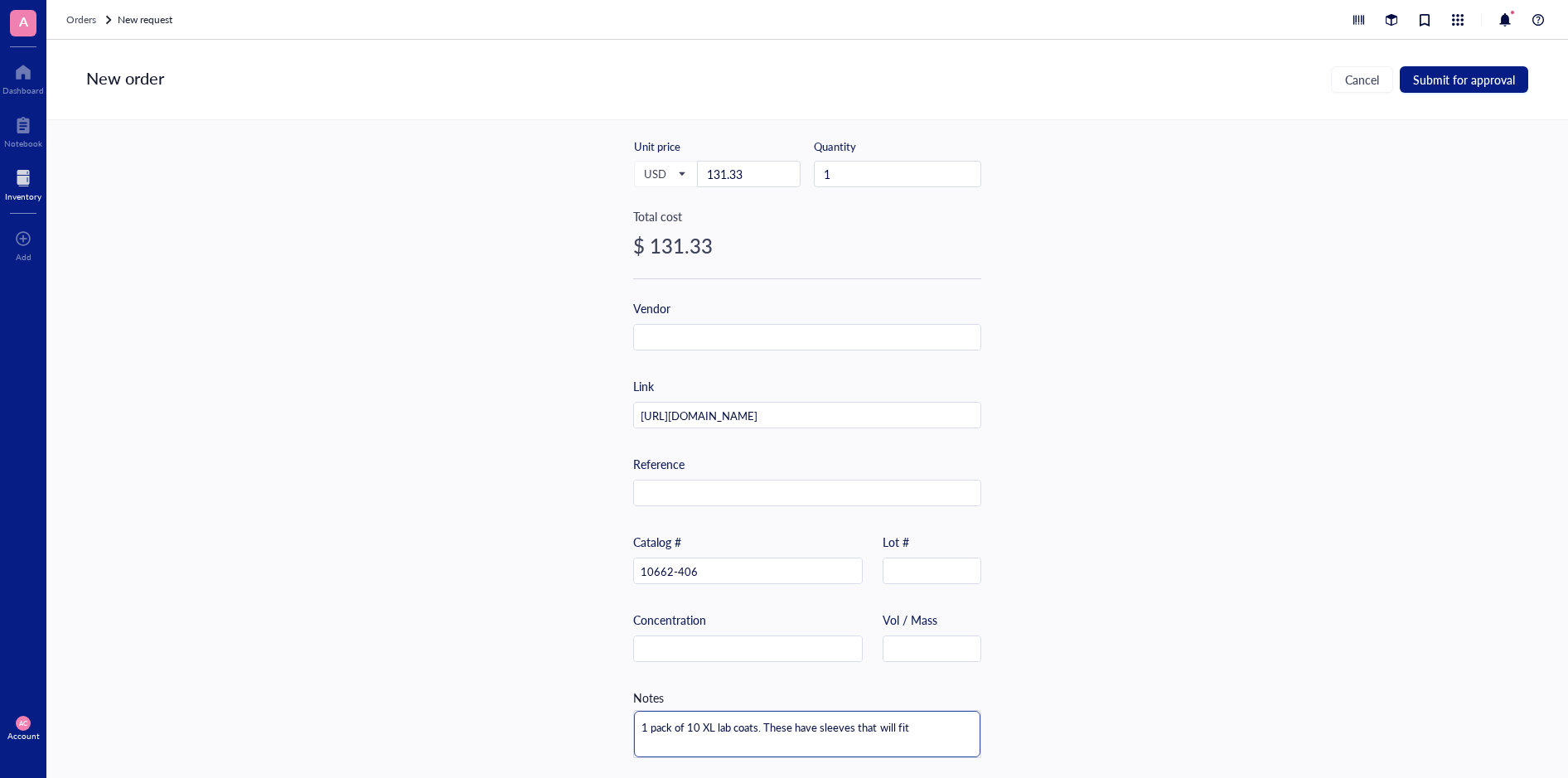
type textarea "1 pack of 10 XL lab coats. These have sleeves that will fit m"
type textarea "1 pack of 10 XL lab coats. These have sleeves that will fit me"
type textarea "1 pack of 10 XL lab coats. These have sleeves that will fit me a"
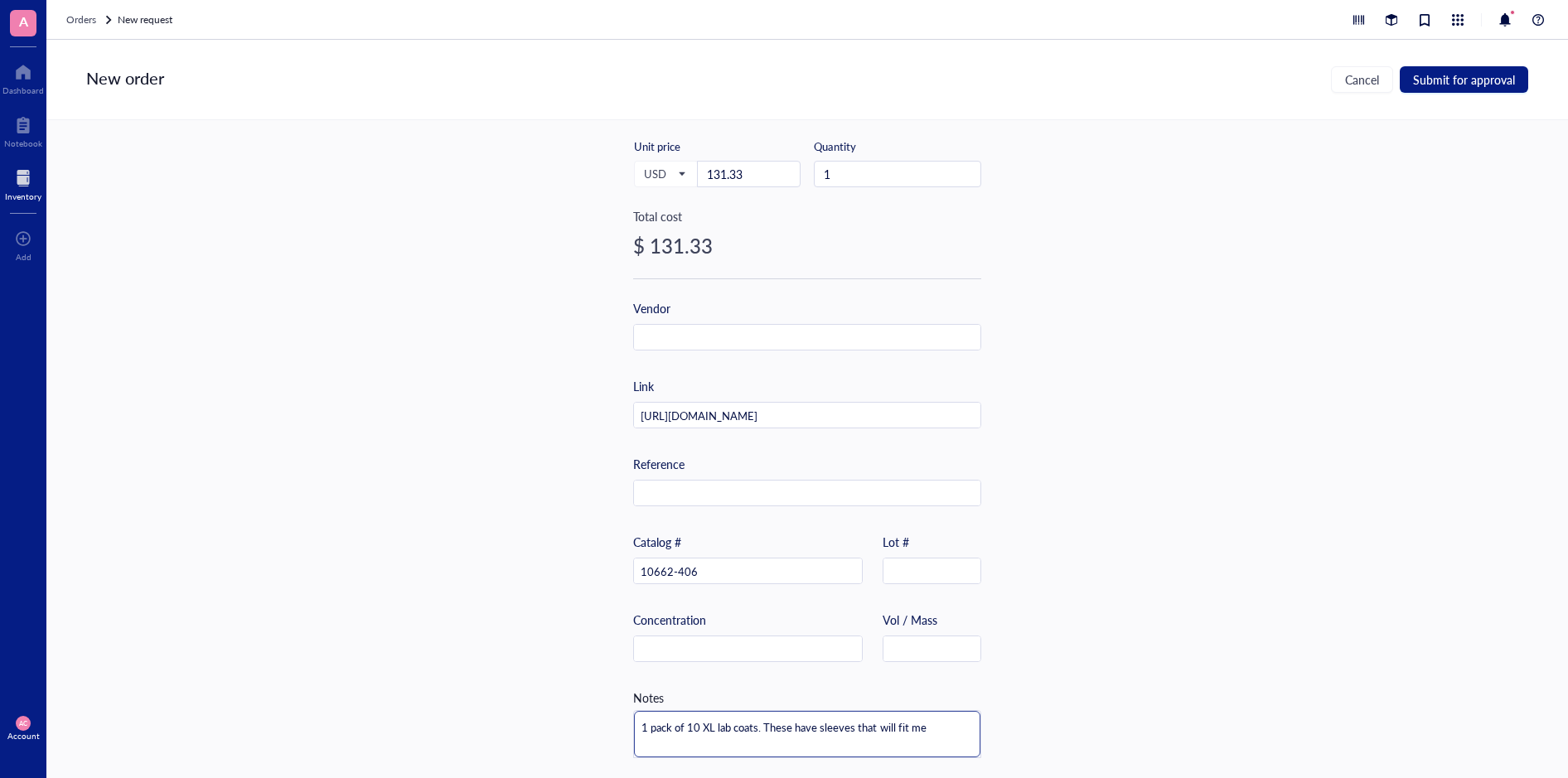
type textarea "1 pack of 10 XL lab coats. These have sleeves that will fit me a"
type textarea "1 pack of 10 XL lab coats. These have sleeves that will fit me an"
type textarea "1 pack of 10 XL lab coats. These have sleeves that will fit me and"
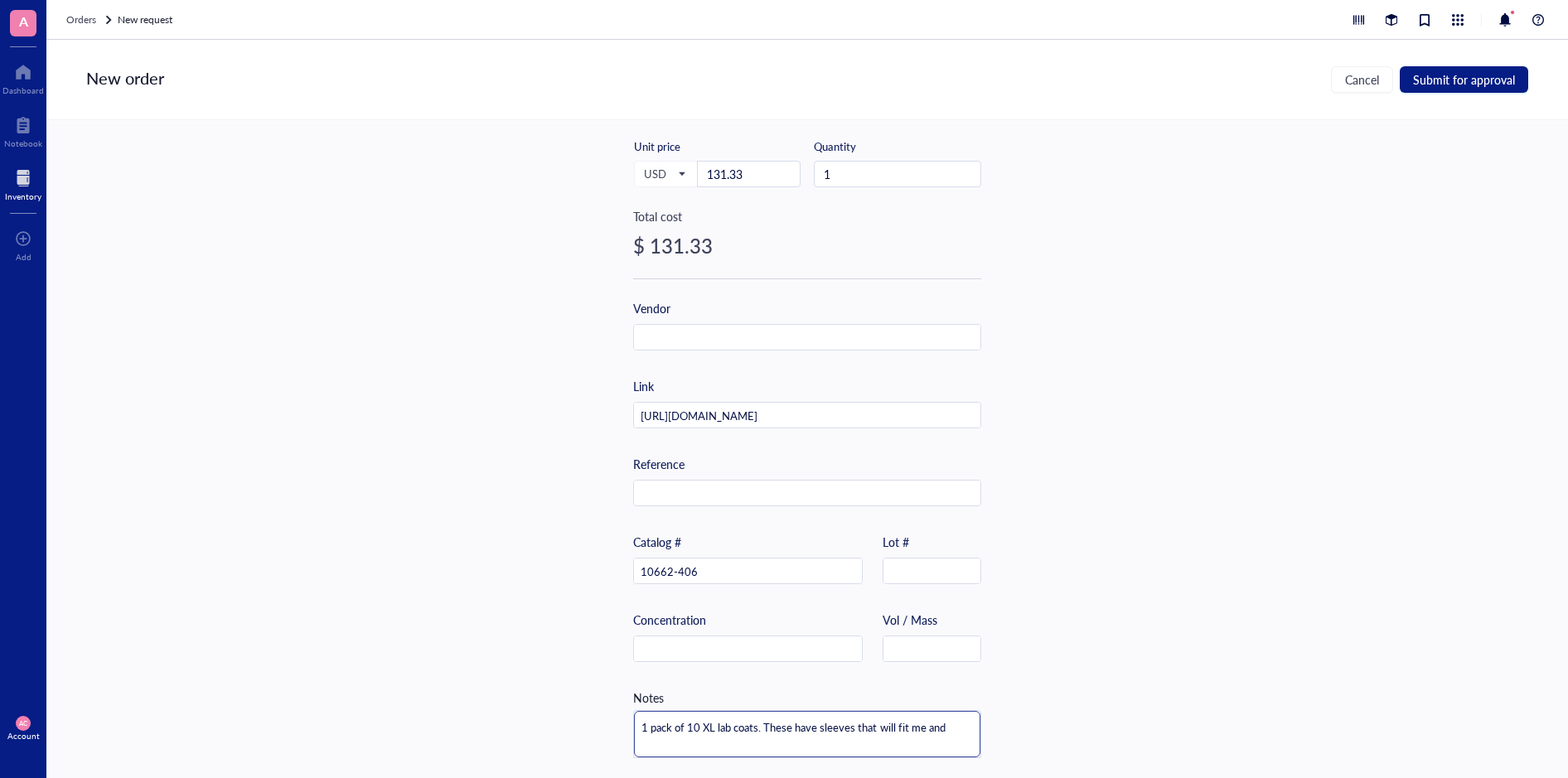
type textarea "1 pack of 10 XL lab coats. These have sleeves that will fit me and w"
type textarea "1 pack of 10 XL lab coats. These have sleeves that will fit me and"
type textarea "1 pack of 10 XL lab coats. These have sleeves that will fit me and s"
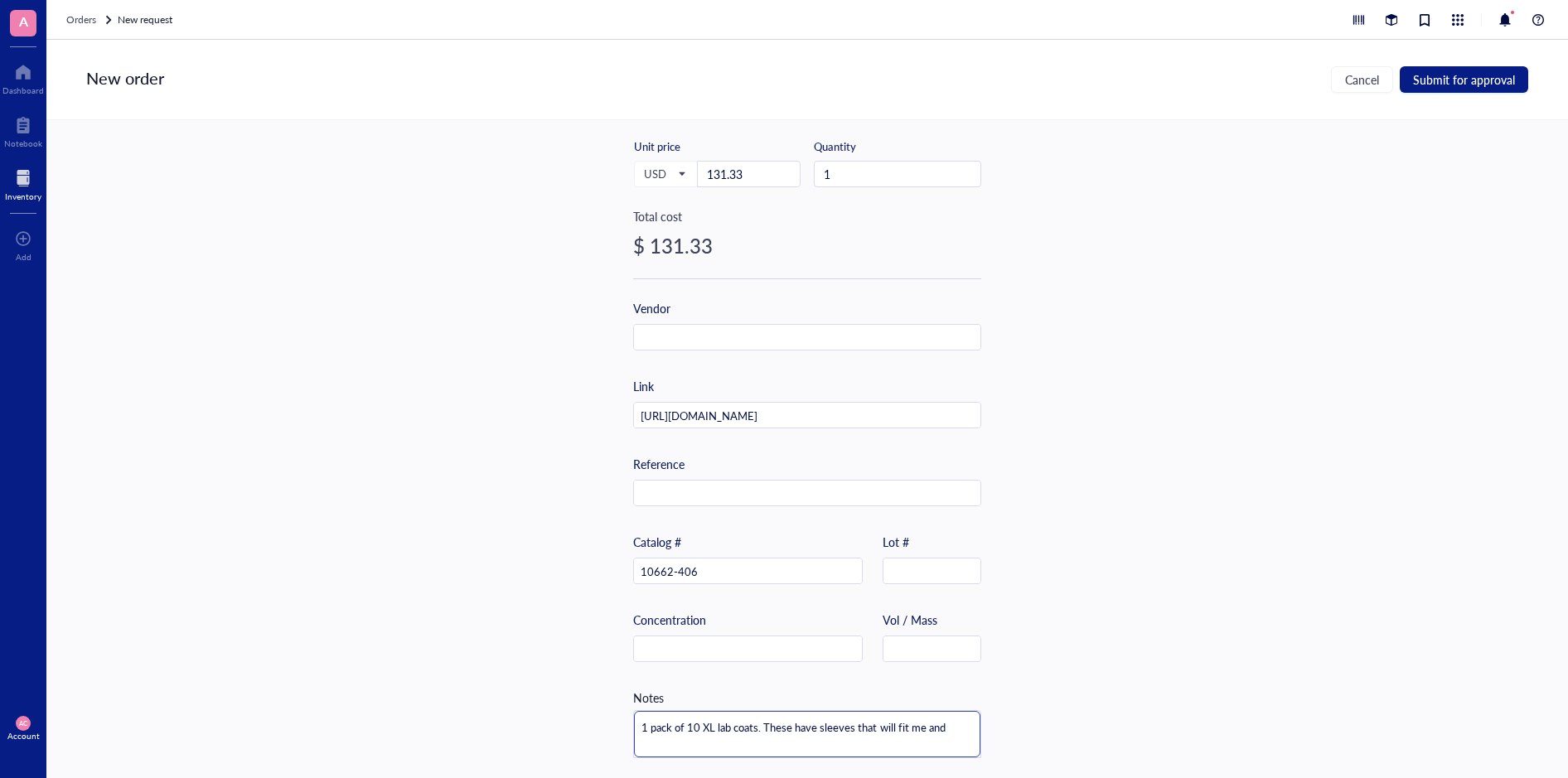
type textarea "1 pack of 10 XL lab coats. These have sleeves that will fit me and s"
type textarea "1 pack of 10 XL lab coats. These have sleeves that will fit me and sh"
type textarea "1 pack of 10 XL lab coats. These have sleeves that will fit me and sho"
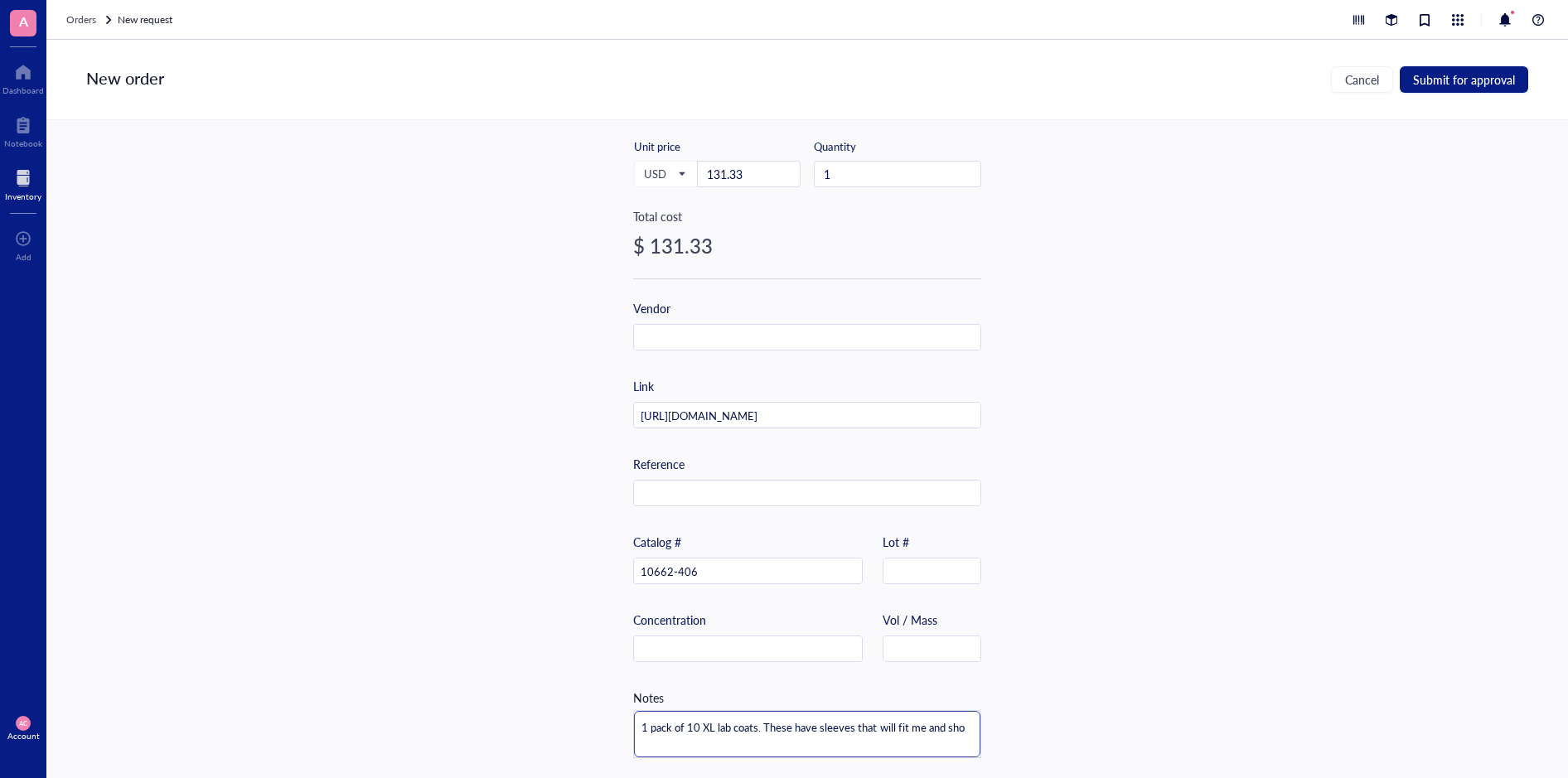
type textarea "1 pack of 10 XL lab coats. These have sleeves that will fit me and shou"
type textarea "1 pack of 10 XL lab coats. These have sleeves that will fit me and shoul"
type textarea "1 pack of 10 XL lab coats. These have sleeves that will fit me and should"
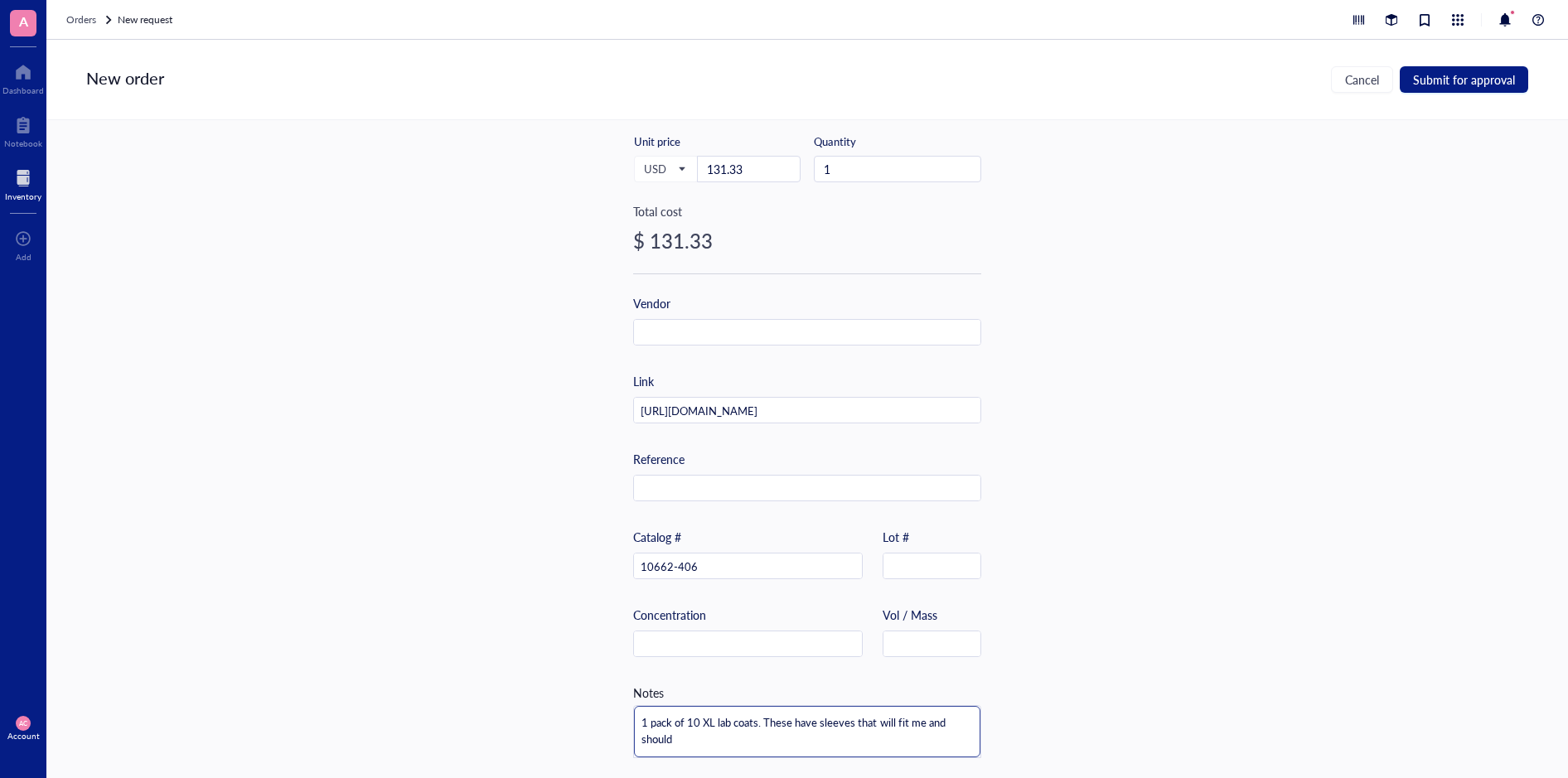
type textarea "1 pack of 10 XL lab coats. These have sleeves that will fit me and should"
type textarea "1 pack of 10 XL lab coats. These have sleeves that will fit me and should l"
type textarea "1 pack of 10 XL lab coats. These have sleeves that will fit me and should la"
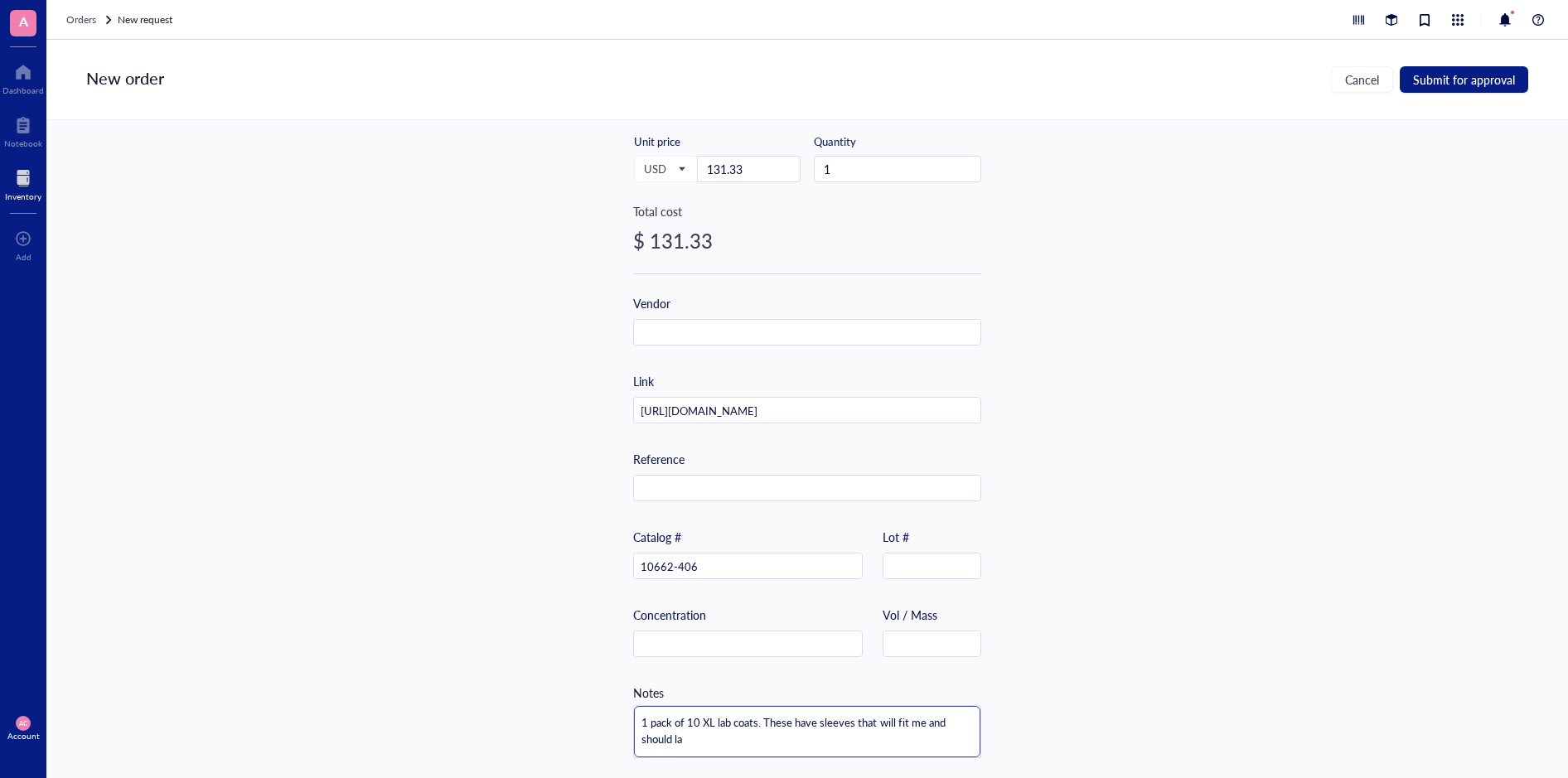
type textarea "1 pack of 10 XL lab coats. These have sleeves that will fit me and should las"
type textarea "1 pack of 10 XL lab coats. These have sleeves that will fit me and should last"
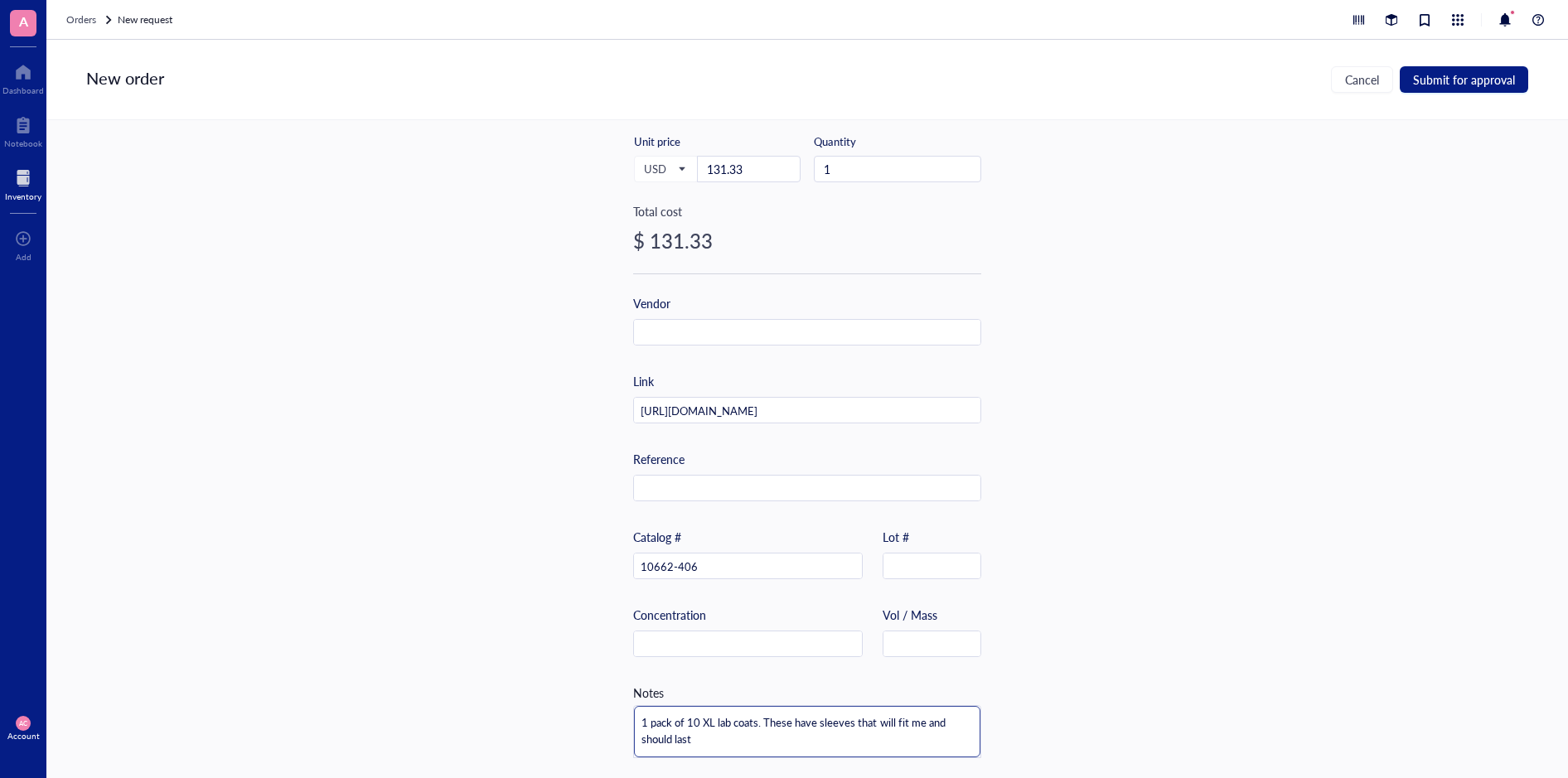
type textarea "1 pack of 10 XL lab coats. These have sleeves that will fit me and should last"
type textarea "1 pack of 10 XL lab coats. These have sleeves that will fit me and should last 6"
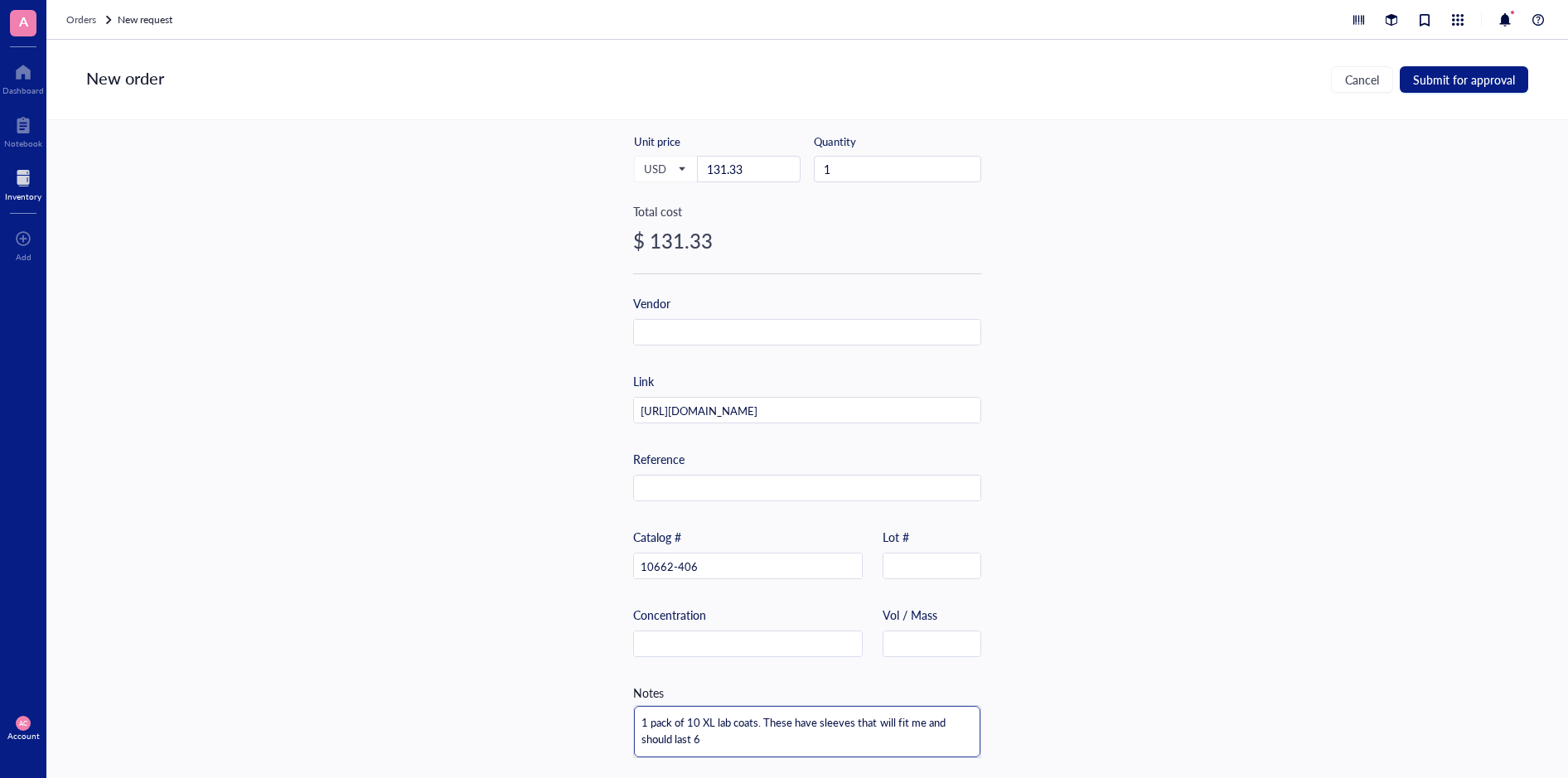
type textarea "1 pack of 10 XL lab coats. These have sleeves that will fit me and should last …"
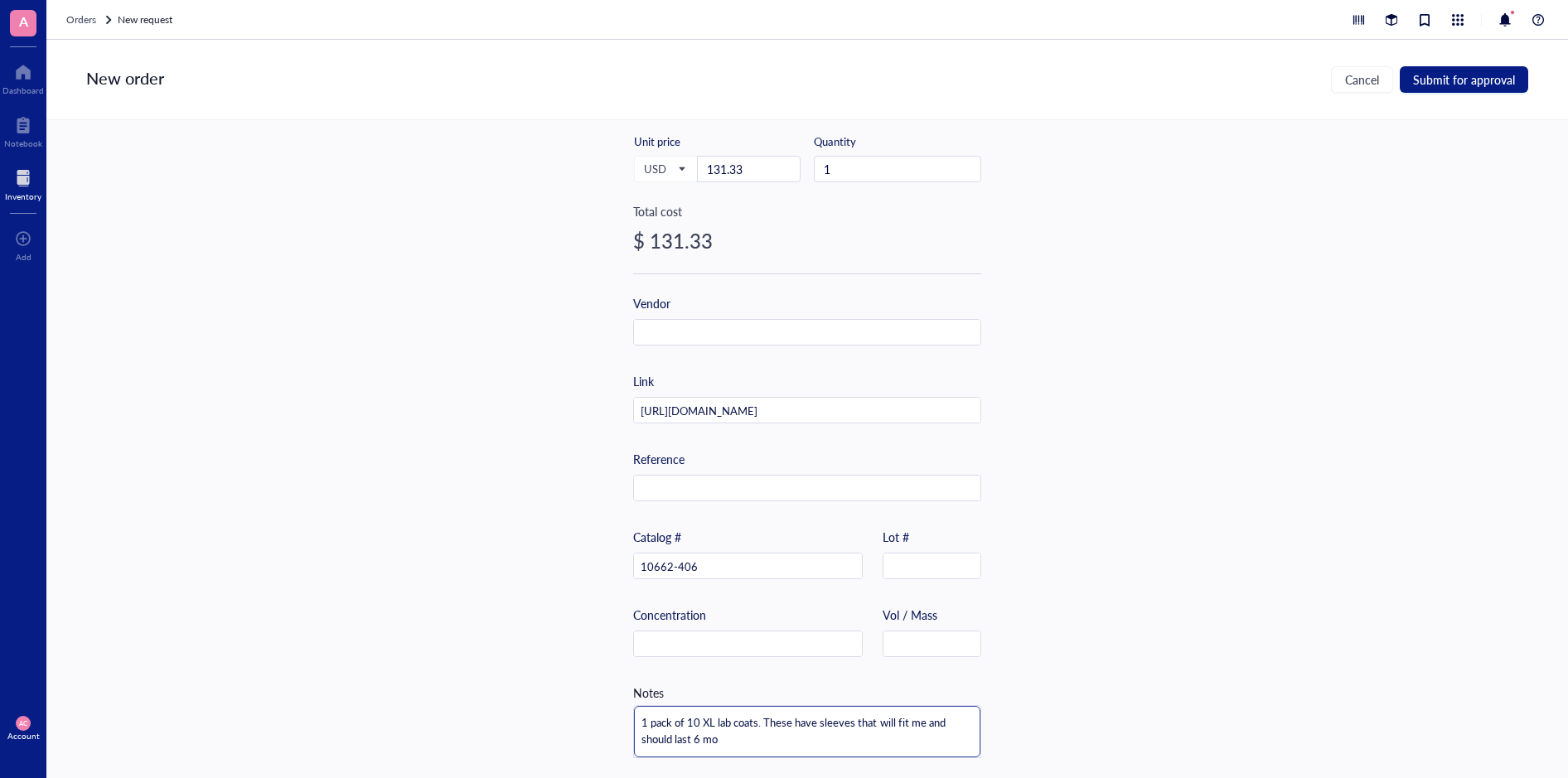
type textarea "1 pack of 10 XL lab coats. These have sleeves that will fit me and should last …"
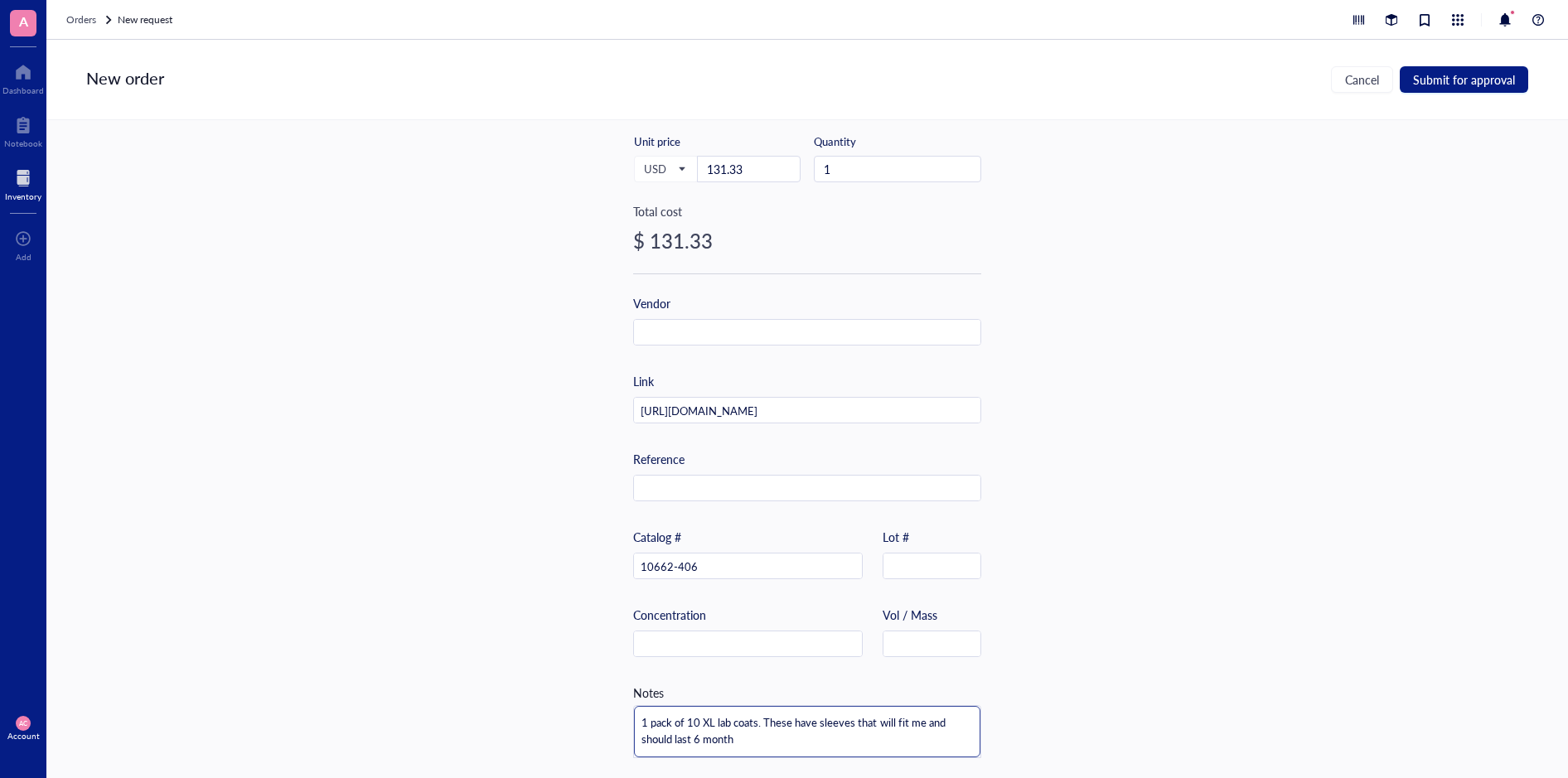
type textarea "1 pack of 10 XL lab coats. These have sleeves that will fit me and should last …"
click at [692, 744] on textarea "1 pack of 10 XL lab coats. These have sleeves that will fit me and should last …" at bounding box center [807, 731] width 346 height 52
type textarea "1 pack of 10 XL lab coats. These have sleeves that will fit me and should last …"
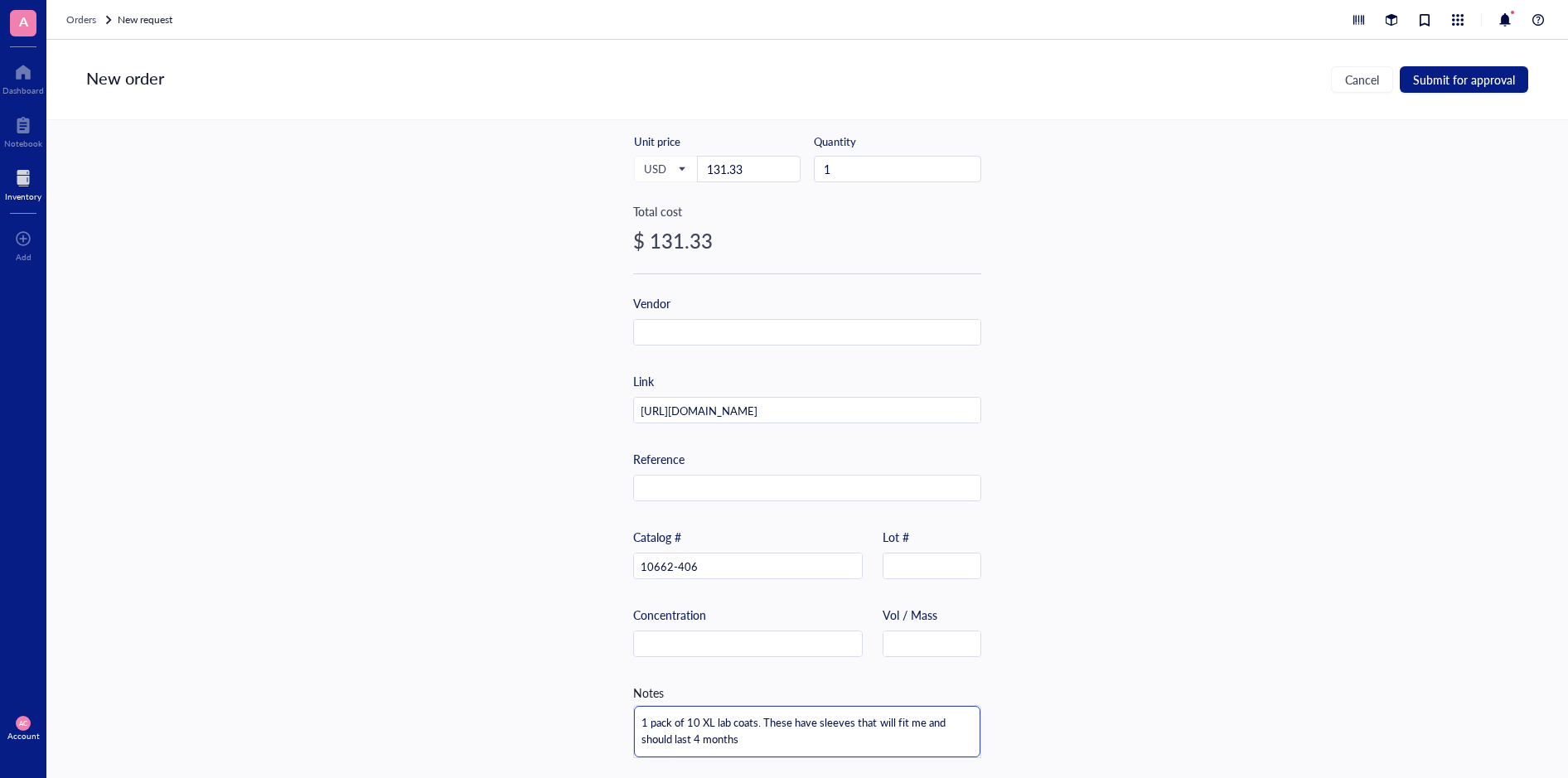
type textarea "1 pack of 10 XL lab coats. These have sleeves that will fit me and should last …"
click at [756, 718] on textarea "1 pack of 10 XL lab coats. These have sleeves that will fit me and should last …" at bounding box center [807, 731] width 346 height 52
type textarea "1 pack of 10 XL lab coats. These have sleeves that will fit me and should last …"
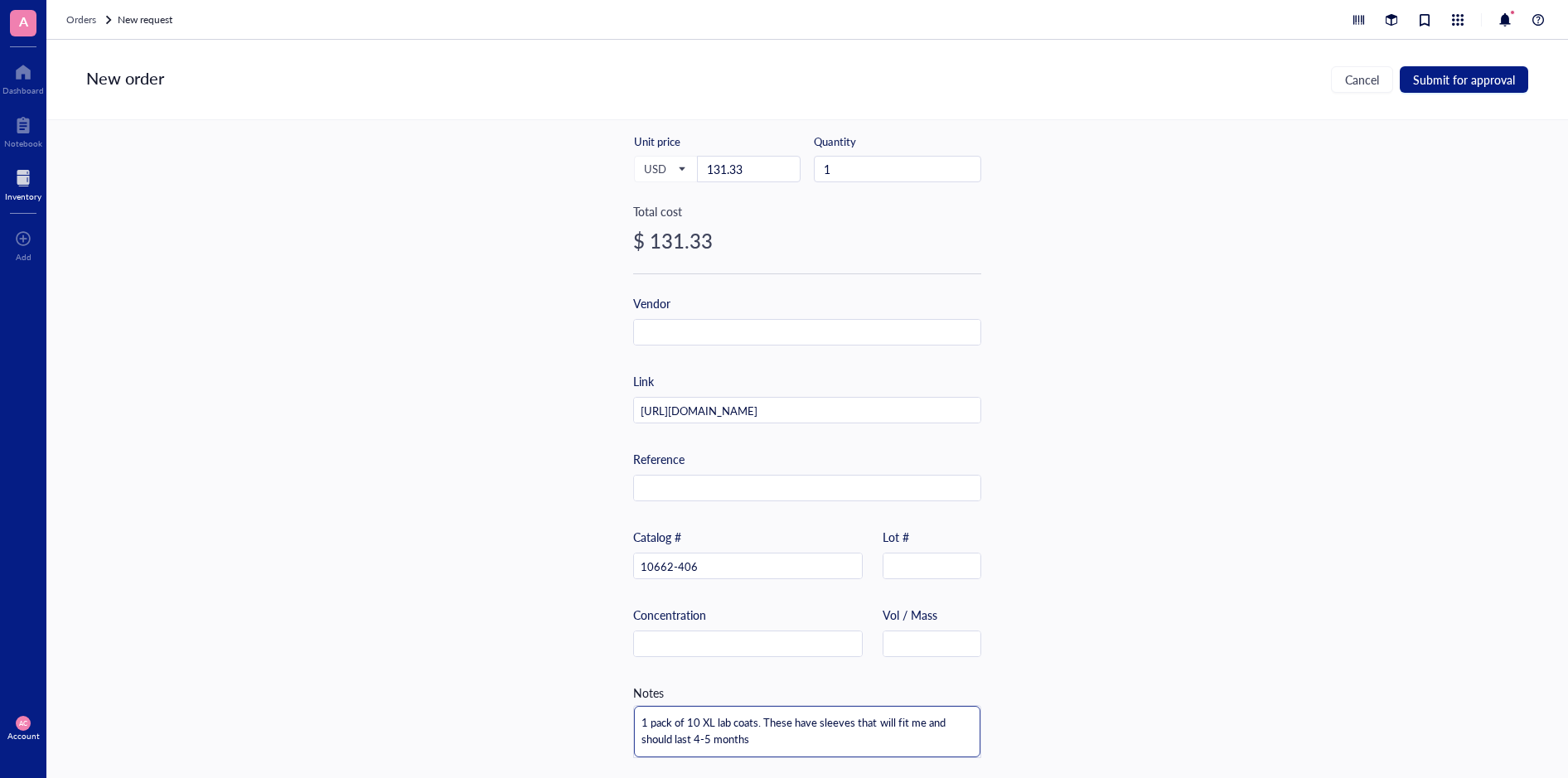
type textarea "1 pack of 10 XL lab coats. These have sleeves that will fit me and should last …"
type textarea "1 pack of 10 XL lab coats. These w have sleeves that will fit me and should las…"
type textarea "1 pack of 10 XL lab coats. These wi have sleeves that will fit me and should la…"
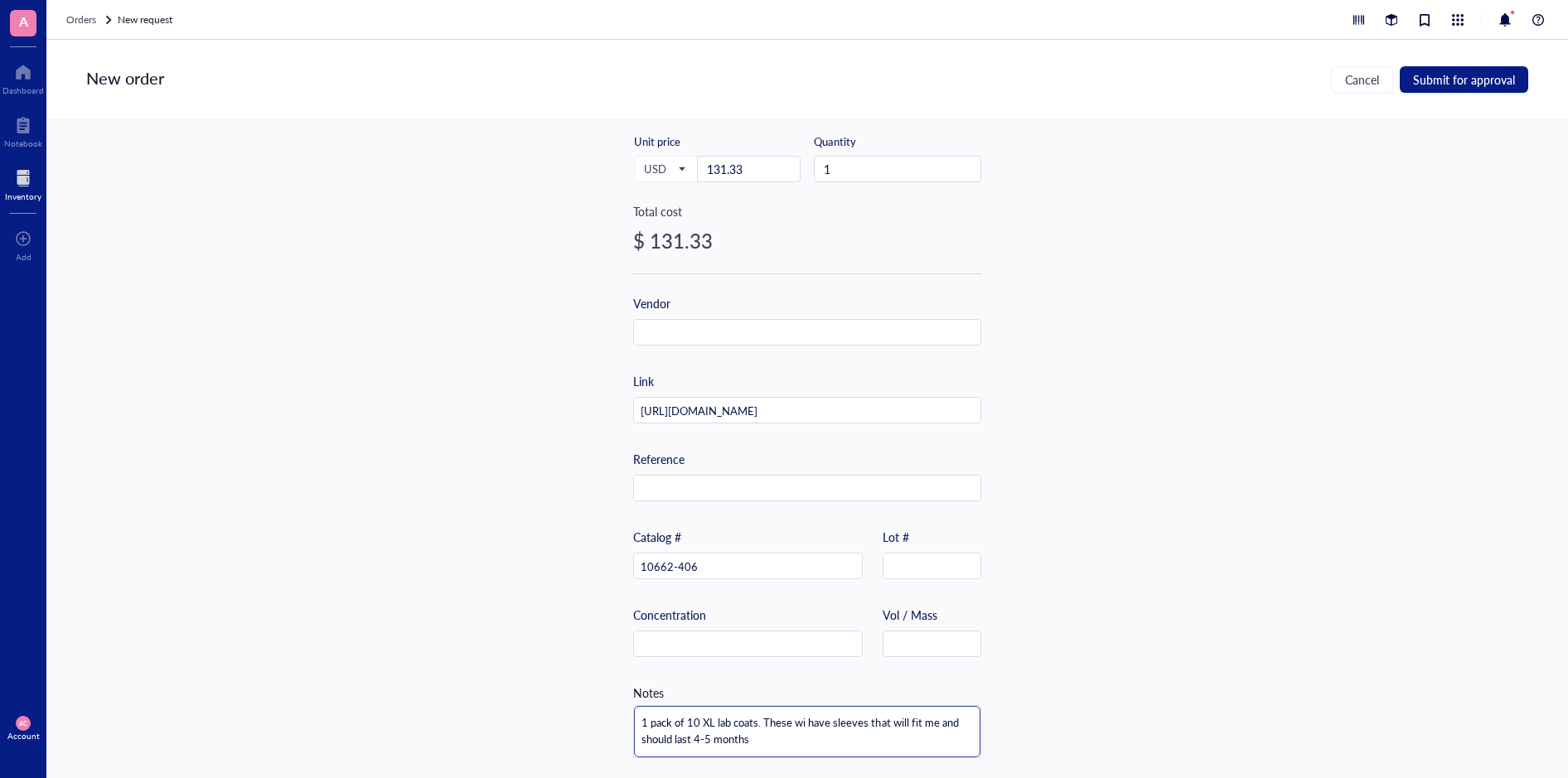
type textarea "1 pack of 10 XL lab coats. These wil have sleeves that will fit me and should l…"
type textarea "1 pack of 10 XL lab coats. These will have sleeves that will fit me and should …"
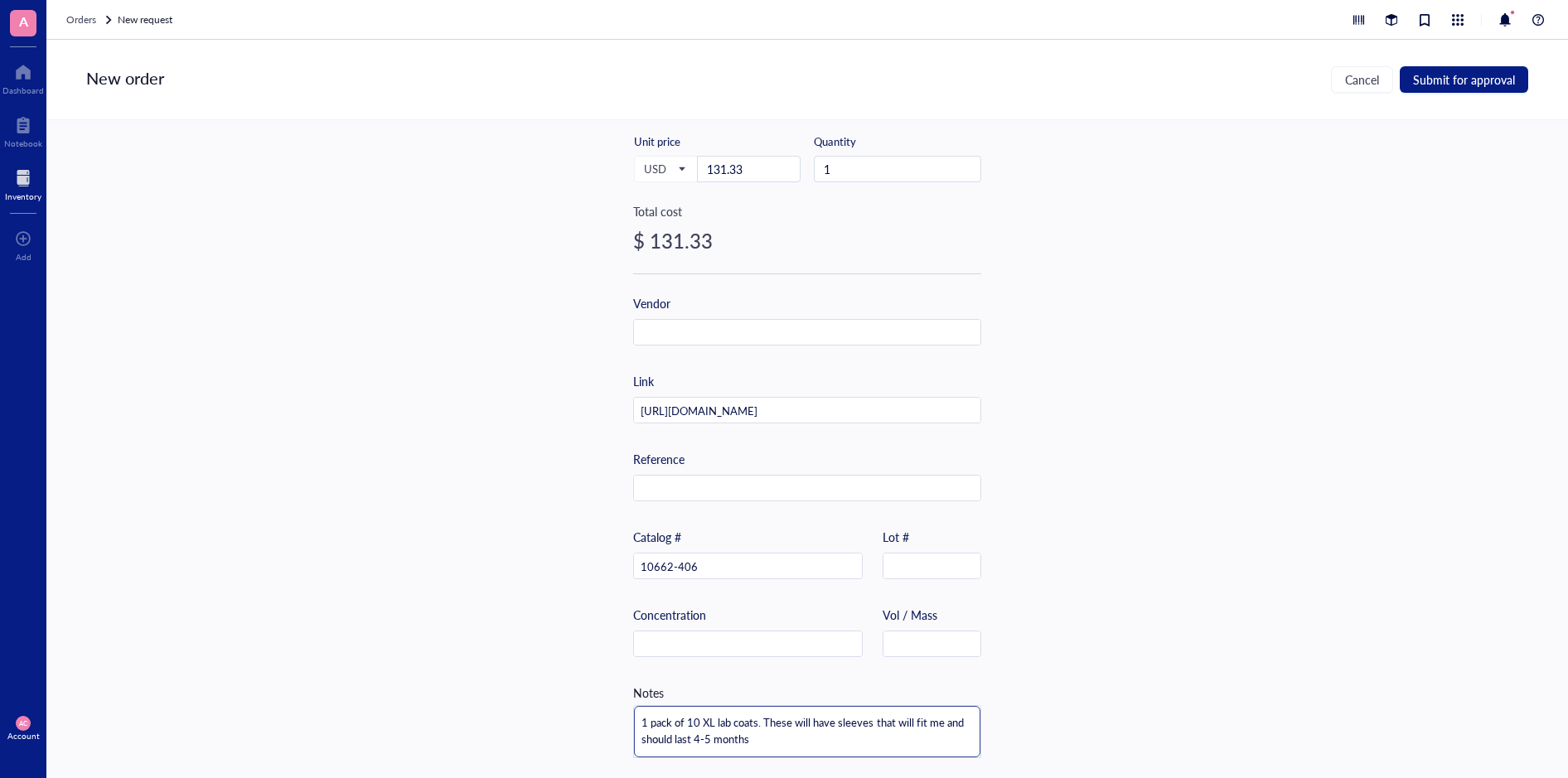
type textarea "1 pack of 10 XL lab coats. These will have sleeves that will fit me and should …"
type textarea "1 pack of 10 XL lab coats. These will b have sleeves that will fit me and shoul…"
type textarea "1 pack of 10 XL lab coats. These will be have sleeves that will fit me and shou…"
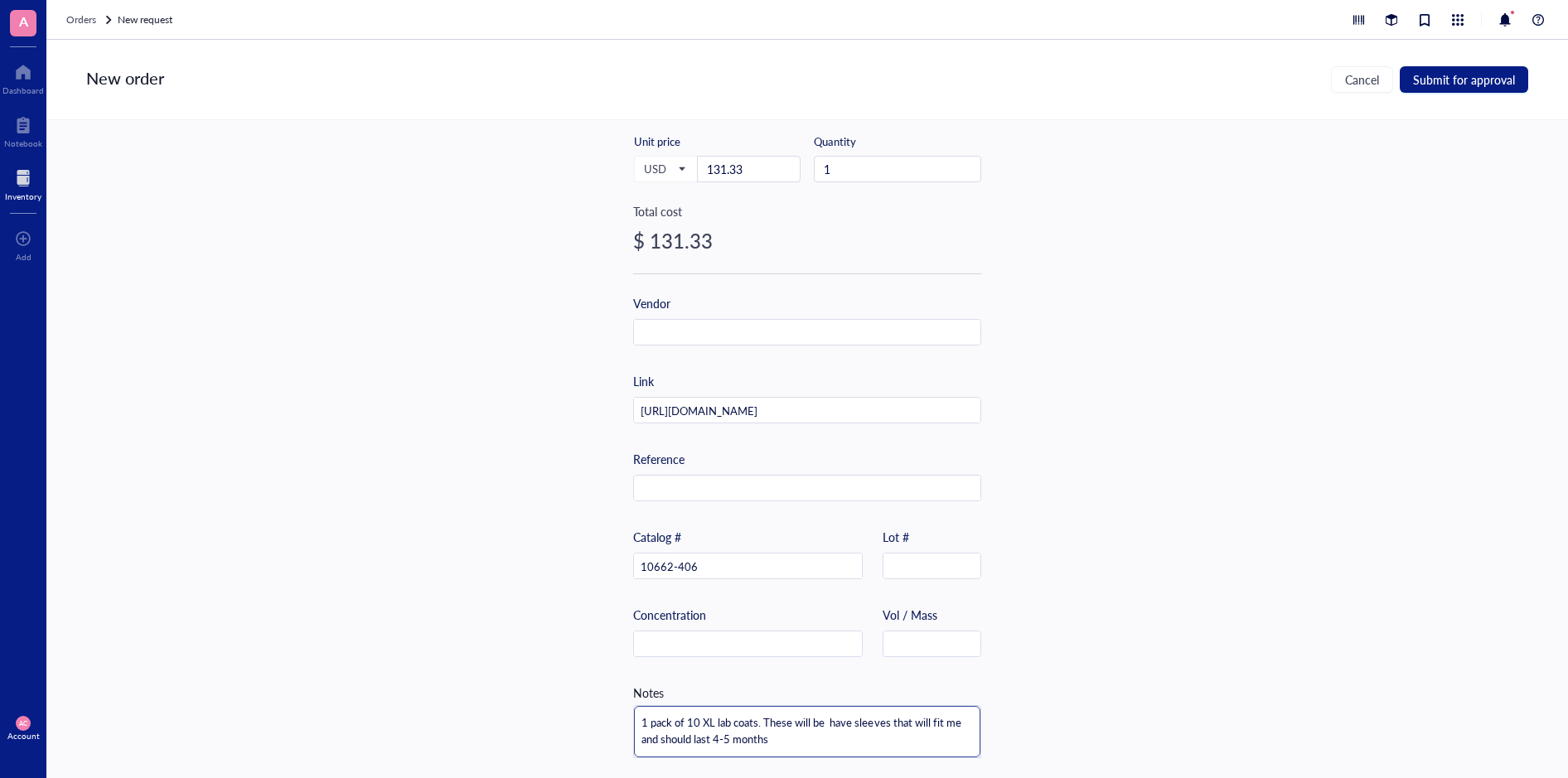
type textarea "1 pack of 10 XL lab coats. These will be u have sleeves that will fit me and sh…"
type textarea "1 pack of 10 XL lab coats. These will be us have sleeves that will fit me and s…"
type textarea "1 pack of 10 XL lab coats. These will be use have sleeves that will fit me and …"
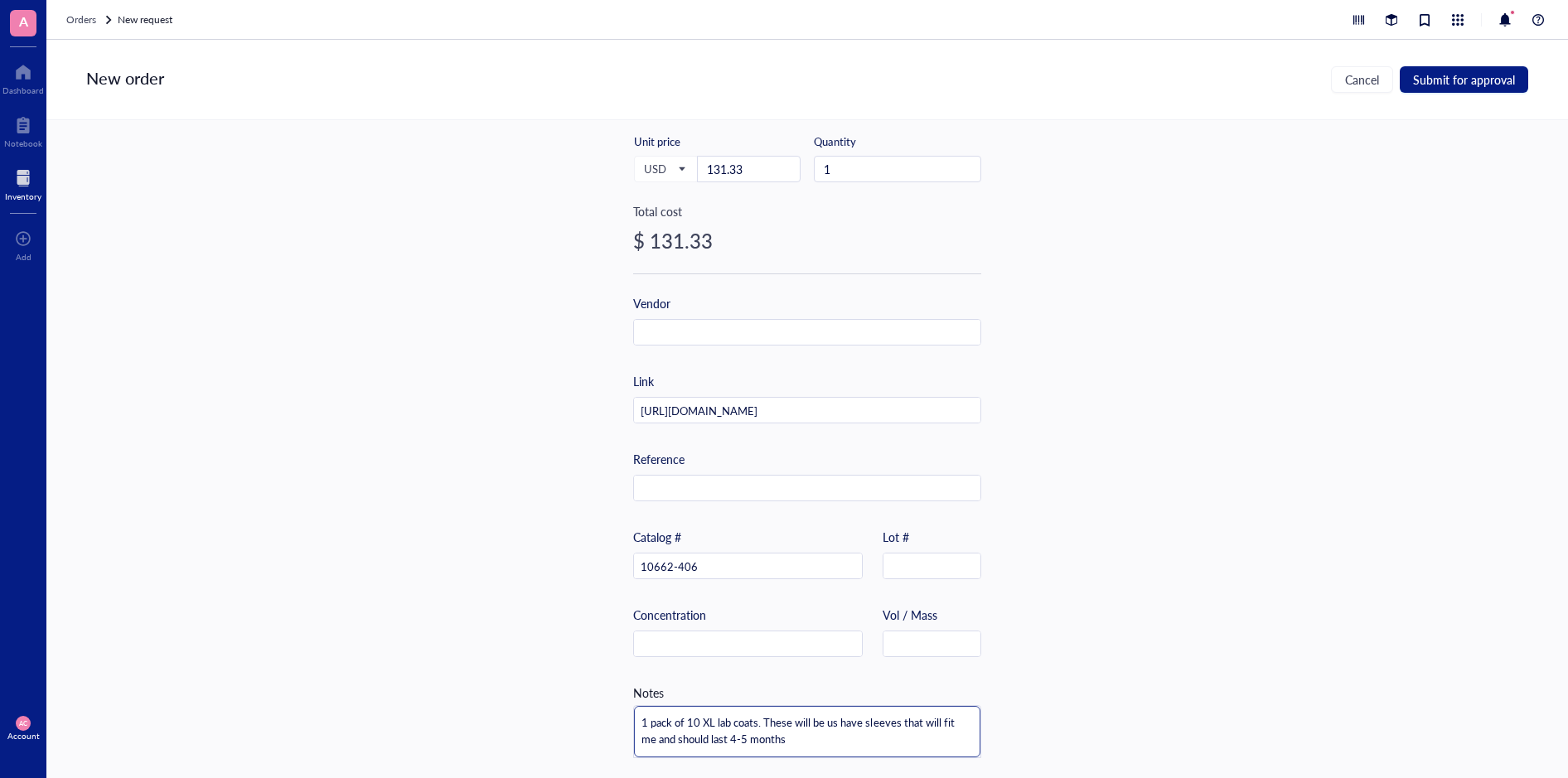
type textarea "1 pack of 10 XL lab coats. These will be use have sleeves that will fit me and …"
type textarea "1 pack of 10 XL lab coats. These will be used have sleeves that will fit me and…"
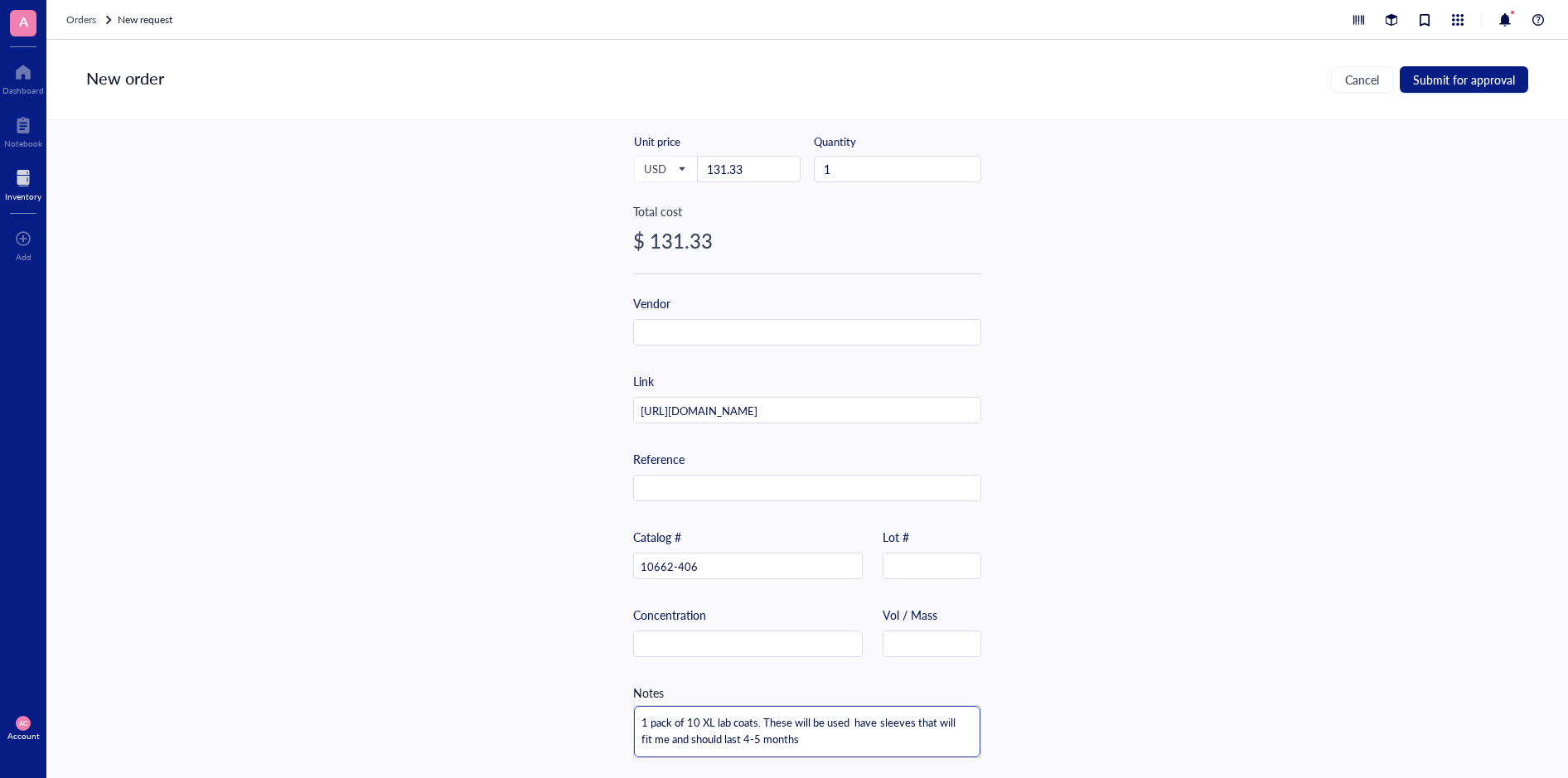
type textarea "1 pack of 10 XL lab coats. These will be used f have sleeves that will fit me a…"
type textarea "1 pack of 10 XL lab coats. These will be used fo have sleeves that will fit me …"
type textarea "1 pack of 10 XL lab coats. These will be used for have sleeves that will fit me…"
drag, startPoint x: 917, startPoint y: 730, endPoint x: 887, endPoint y: 740, distance: 31.6
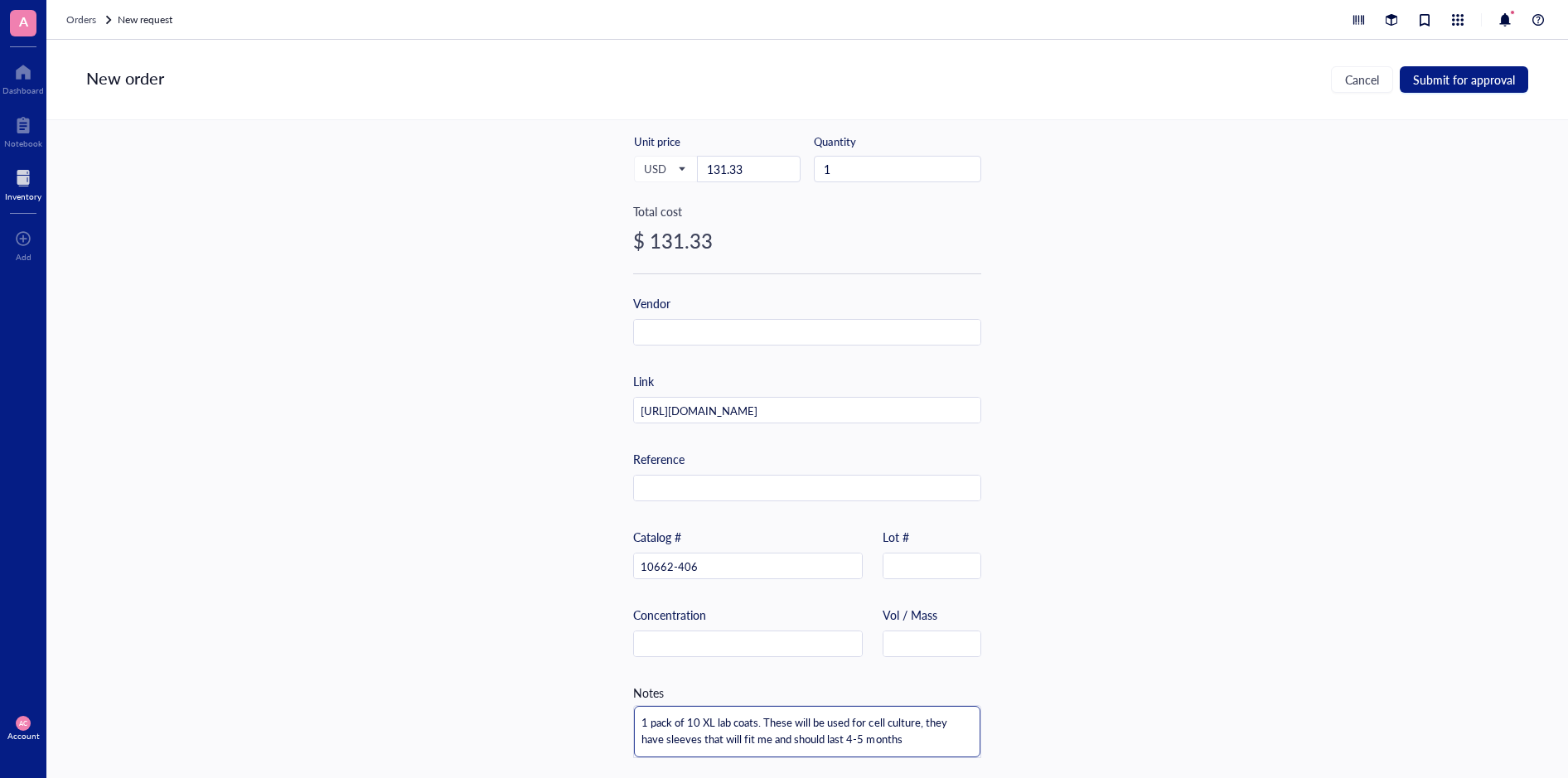
click at [887, 740] on textarea "1 pack of 10 XL lab coats. These will be used for cell culture, they have sleev…" at bounding box center [807, 731] width 346 height 52
click at [909, 736] on textarea "1 pack of 10 XL lab coats. These will be used for cell culture, they have sleev…" at bounding box center [807, 731] width 346 height 52
click at [1489, 82] on span "Submit for approval" at bounding box center [1464, 79] width 102 height 14
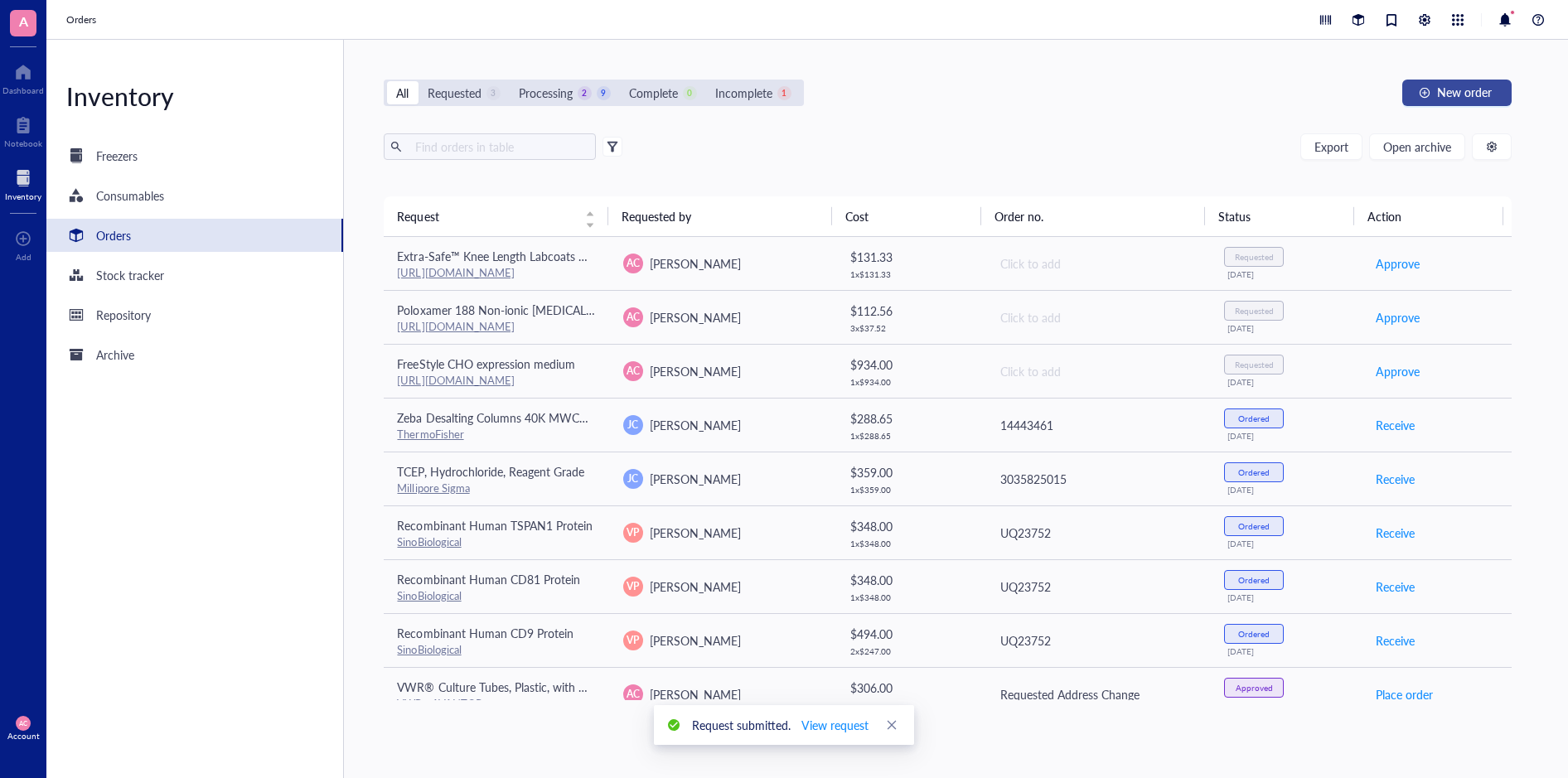
click at [1480, 92] on span "New order" at bounding box center [1464, 92] width 54 height 14
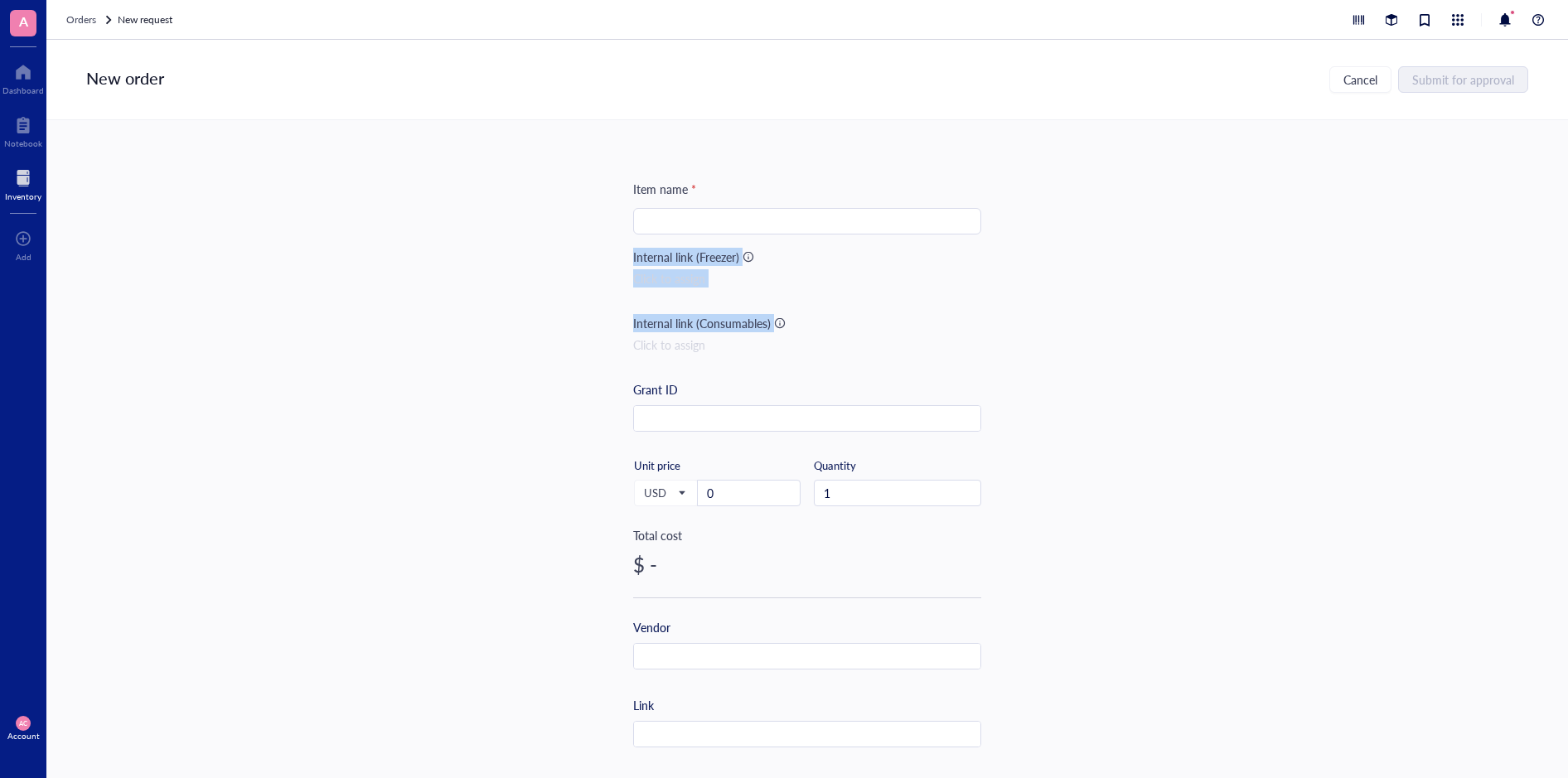
drag, startPoint x: 1358, startPoint y: 227, endPoint x: 1304, endPoint y: 318, distance: 105.8
click at [1277, 287] on div "Item name * Internal link (Freezer) Click to assign Internal link (Consumables)…" at bounding box center [807, 448] width 1522 height 657
click at [735, 172] on div "Item name * Internal link (Freezer) Click to assign Internal link (Consumables)…" at bounding box center [807, 448] width 348 height 657
drag, startPoint x: 564, startPoint y: 95, endPoint x: 365, endPoint y: 93, distance: 199.0
click at [564, 95] on div "New order Cancel Submit for approval" at bounding box center [807, 80] width 1522 height 81
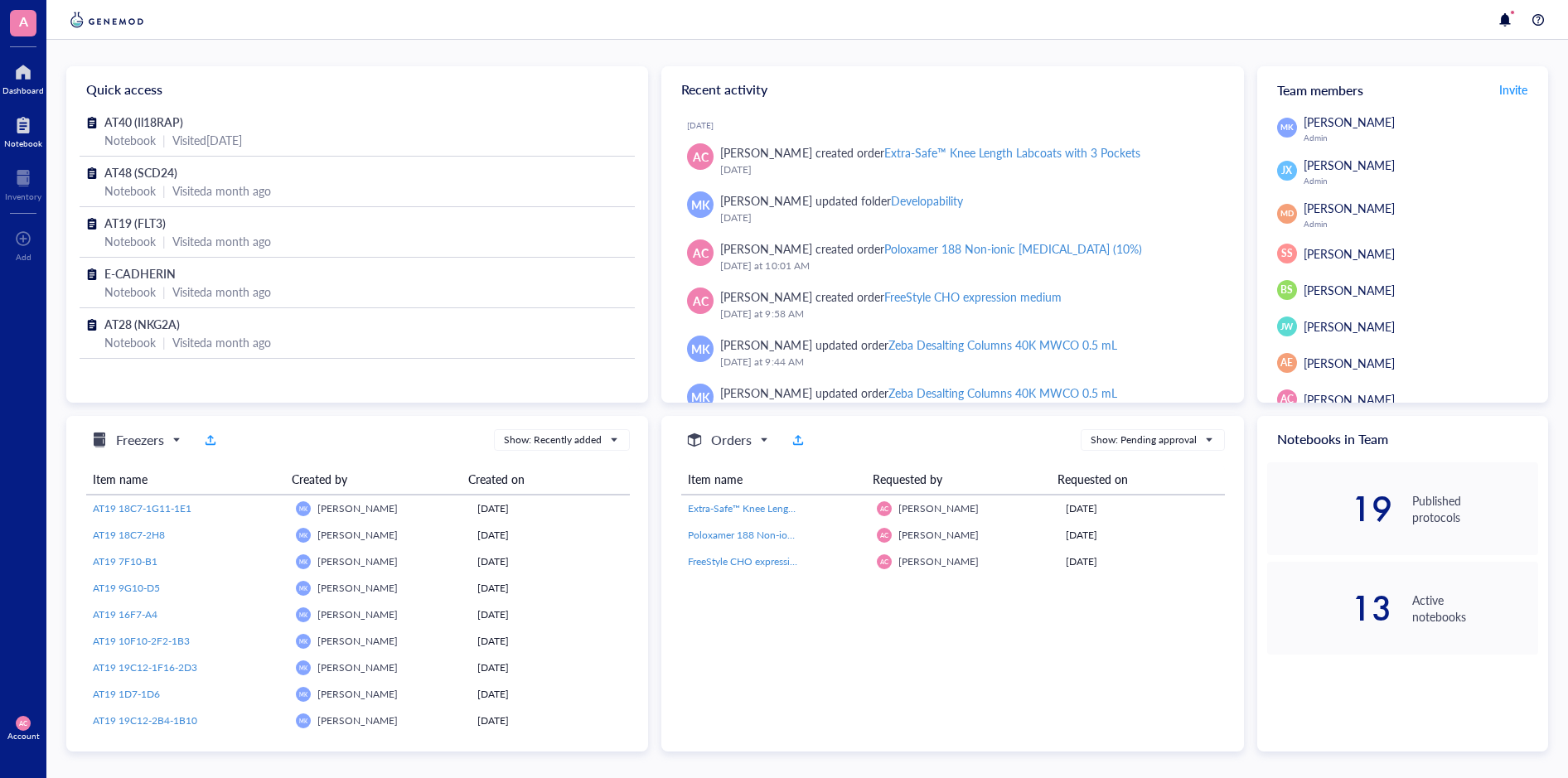
click at [15, 133] on div at bounding box center [24, 124] width 38 height 26
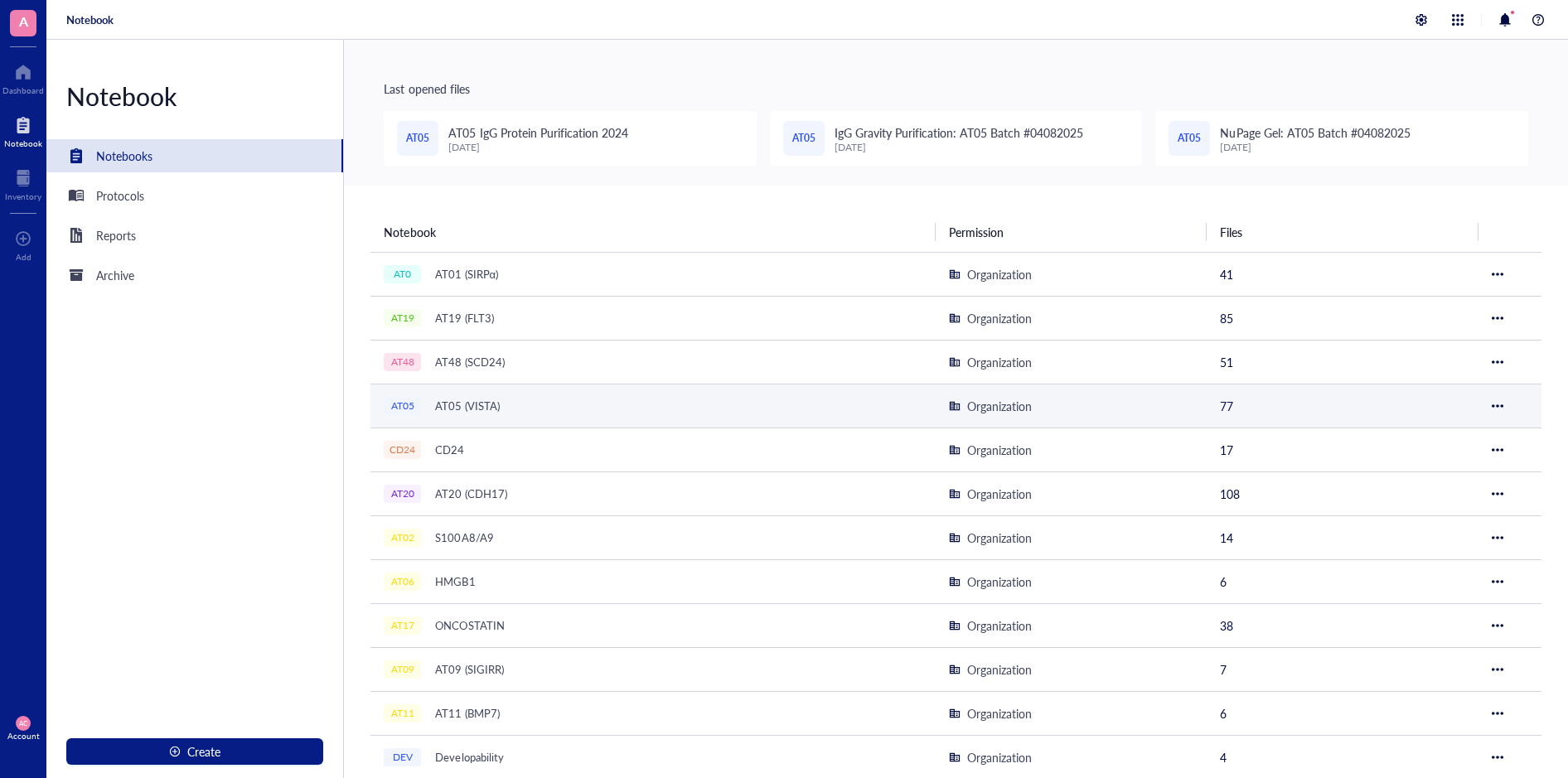
click at [458, 408] on div "AT05 (VISTA)" at bounding box center [466, 406] width 79 height 24
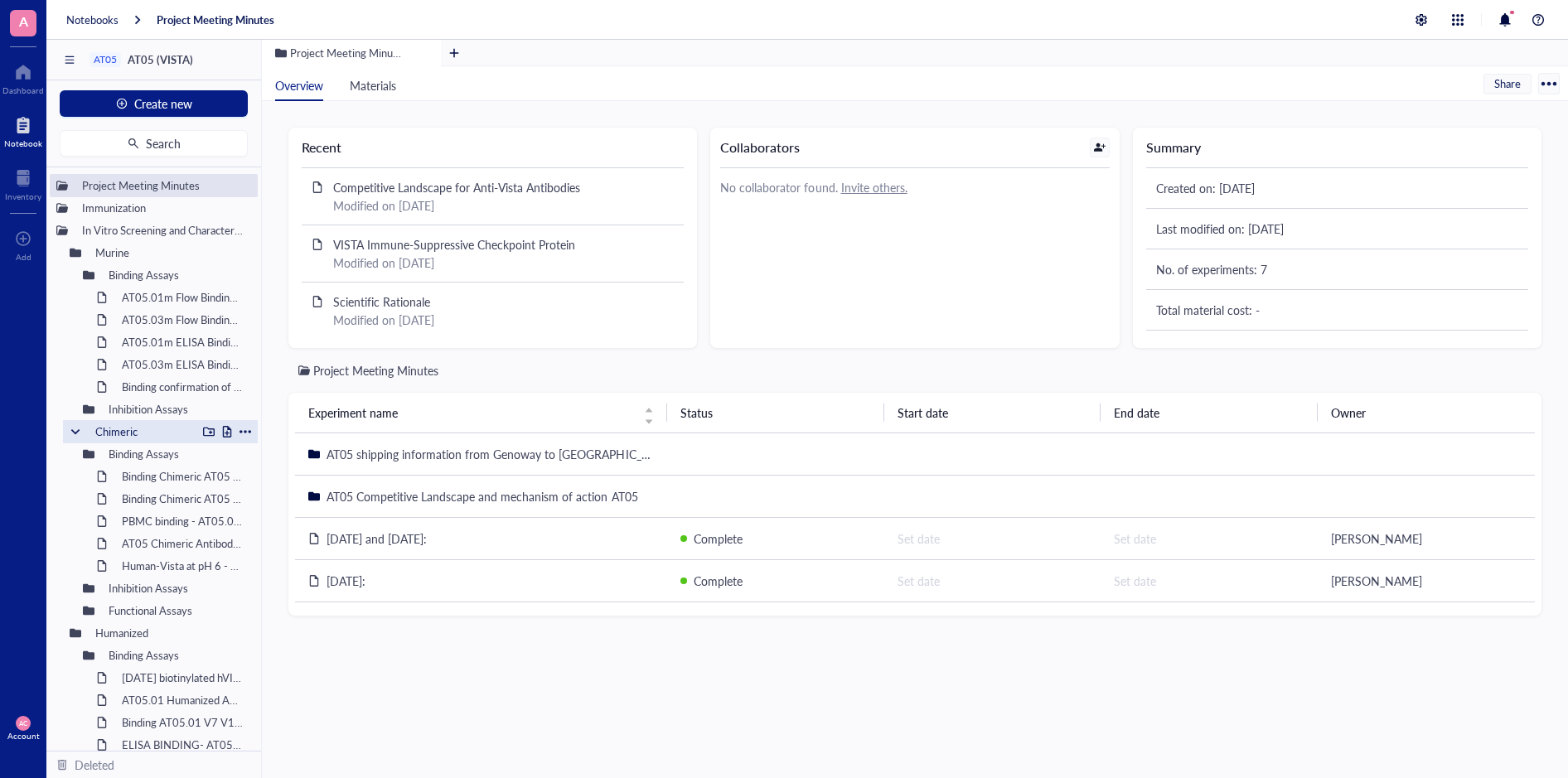
click at [116, 437] on div "Chimeric" at bounding box center [142, 432] width 109 height 24
click at [116, 433] on div "Chimeric" at bounding box center [142, 432] width 109 height 24
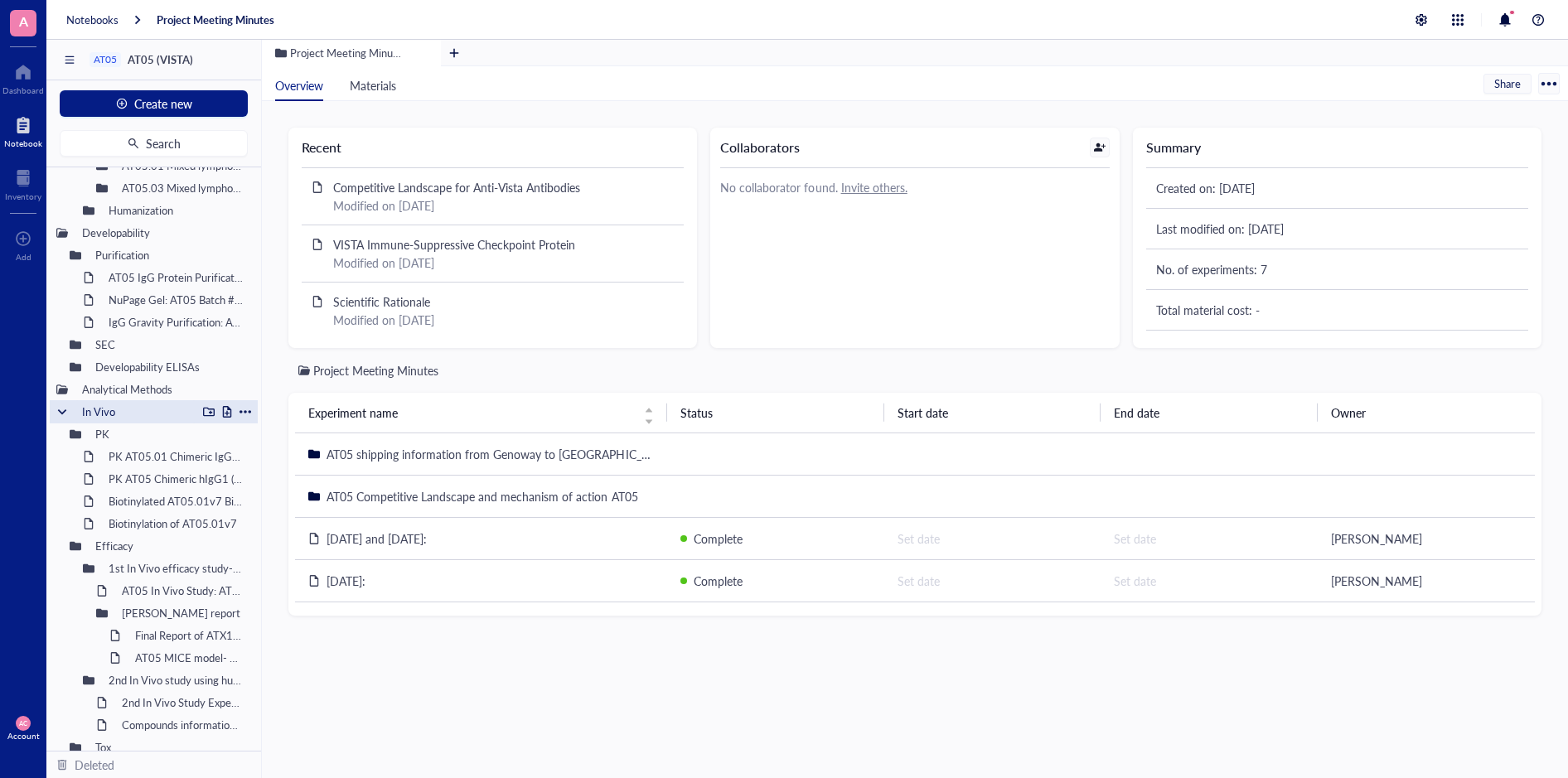
scroll to position [882, 0]
